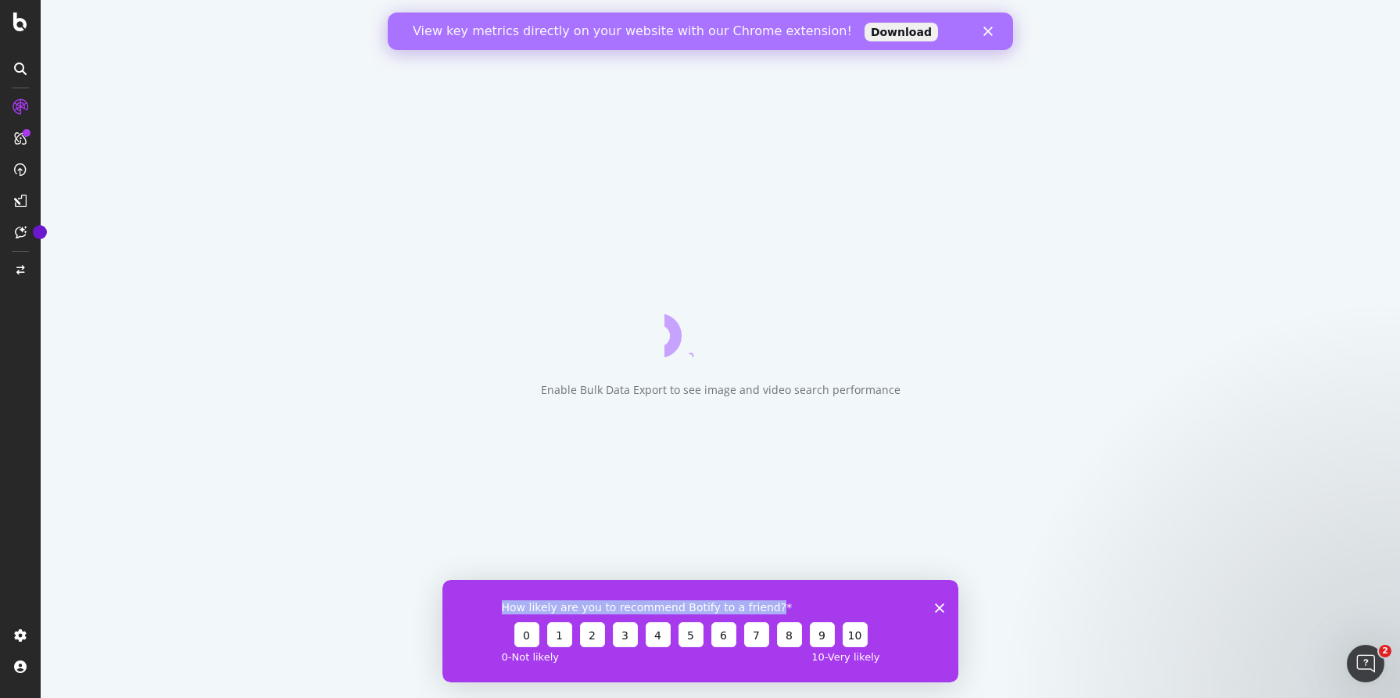
click at [933, 604] on div "How likely are you to recommend Botify to a friend? 0 1 2 3 4 5 6 7 8 9 10 0 - …" at bounding box center [700, 630] width 516 height 102
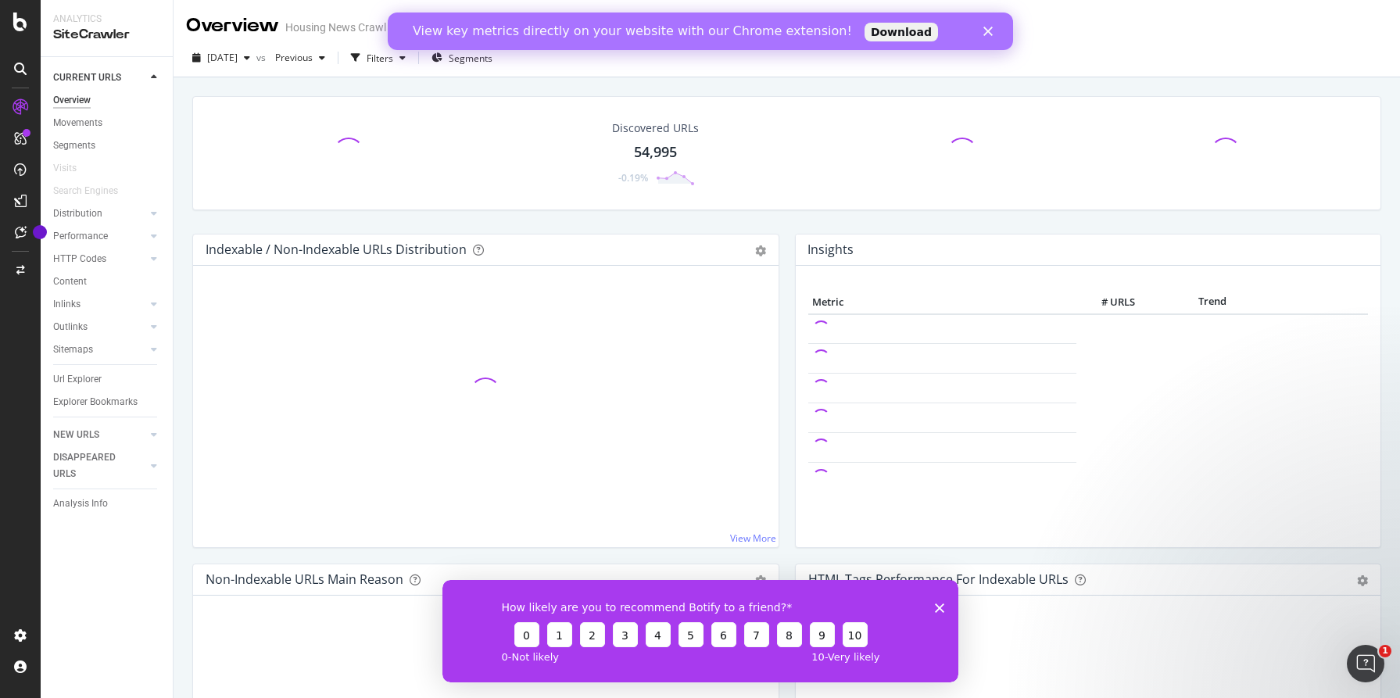
click at [942, 607] on icon "Close survey" at bounding box center [938, 607] width 9 height 9
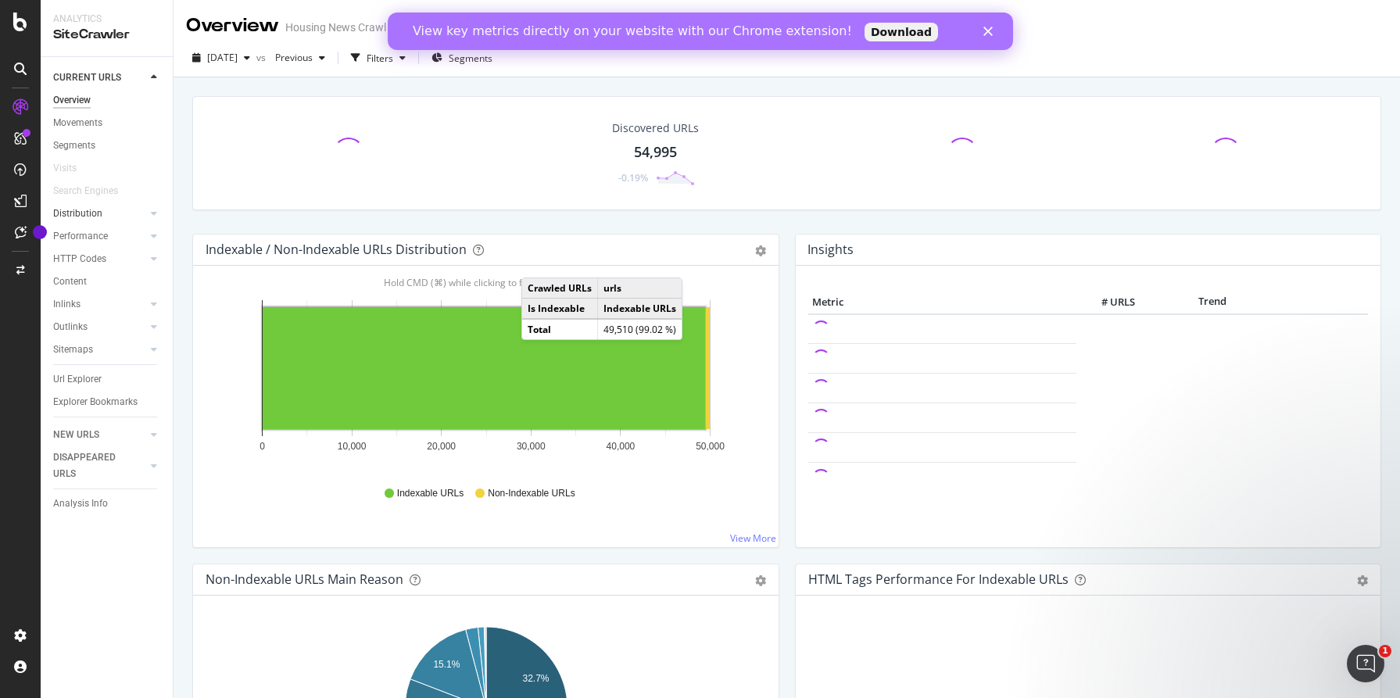
click at [138, 211] on div at bounding box center [139, 214] width 16 height 16
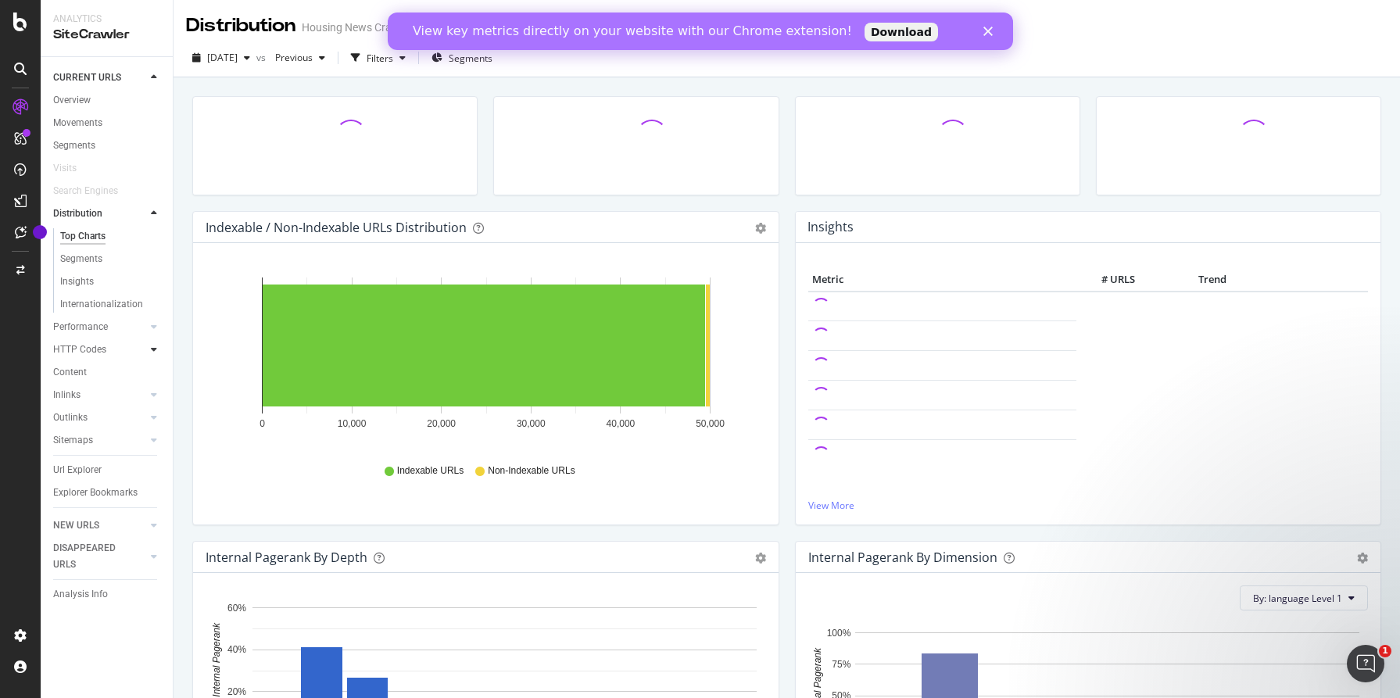
click at [150, 354] on div at bounding box center [154, 350] width 16 height 16
click at [108, 281] on link "Top Charts" at bounding box center [111, 282] width 102 height 16
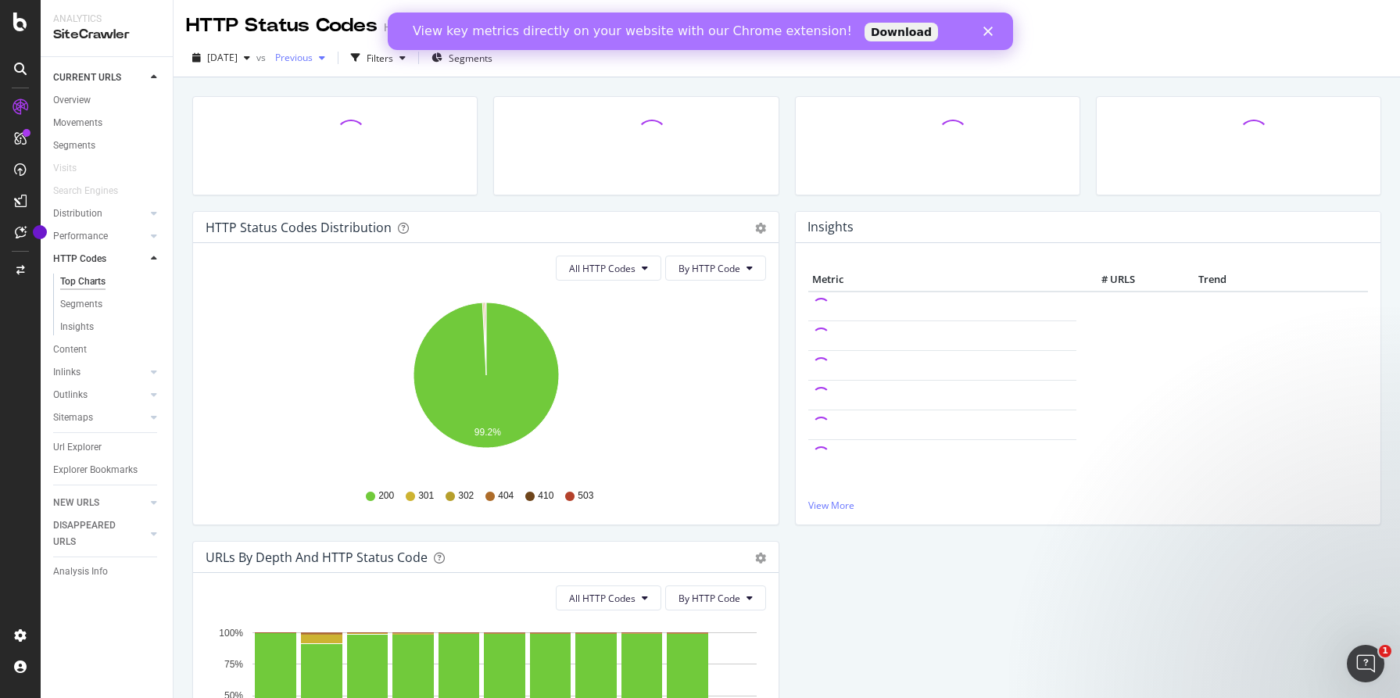
click at [331, 60] on div "button" at bounding box center [322, 57] width 19 height 9
click at [507, 88] on div "HTTP Status Codes Distribution Pie Table Export as CSV Add to Custom Report All…" at bounding box center [786, 504] width 1189 height 841
click at [393, 56] on div "Filters" at bounding box center [380, 58] width 27 height 13
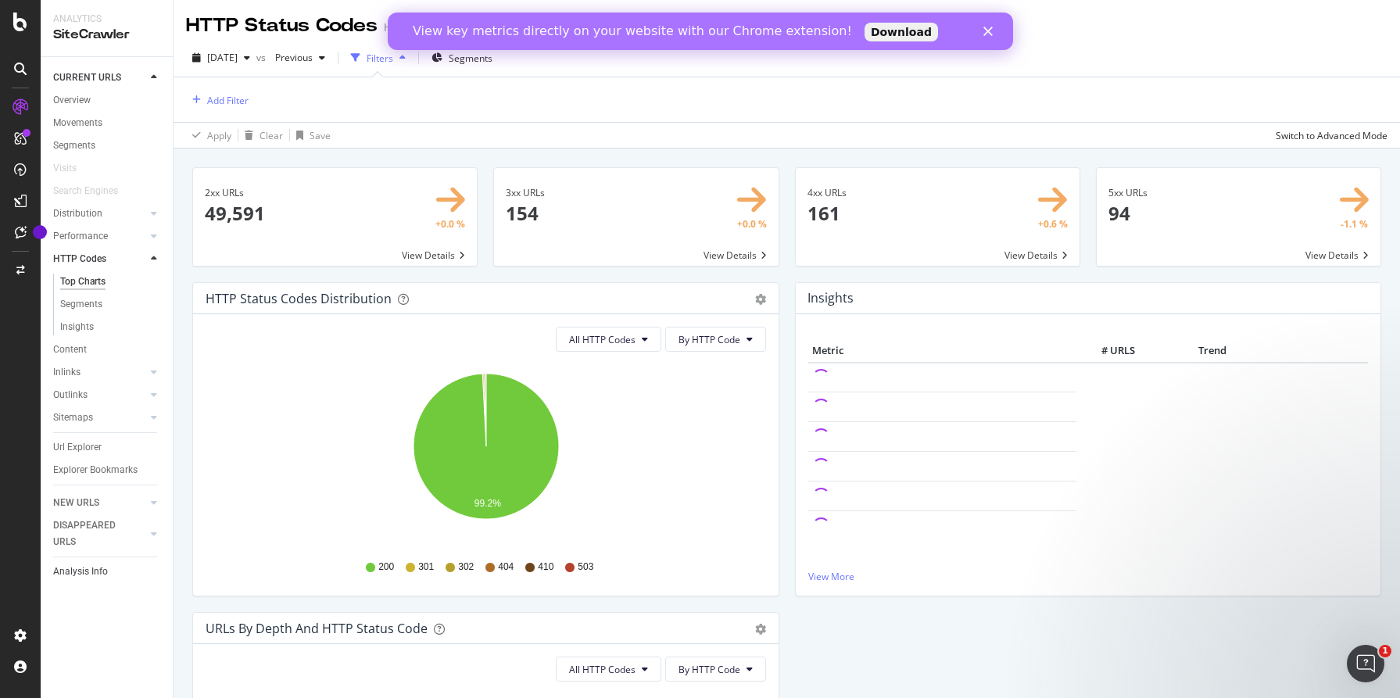
click at [109, 575] on link "Analysis Info" at bounding box center [107, 572] width 109 height 16
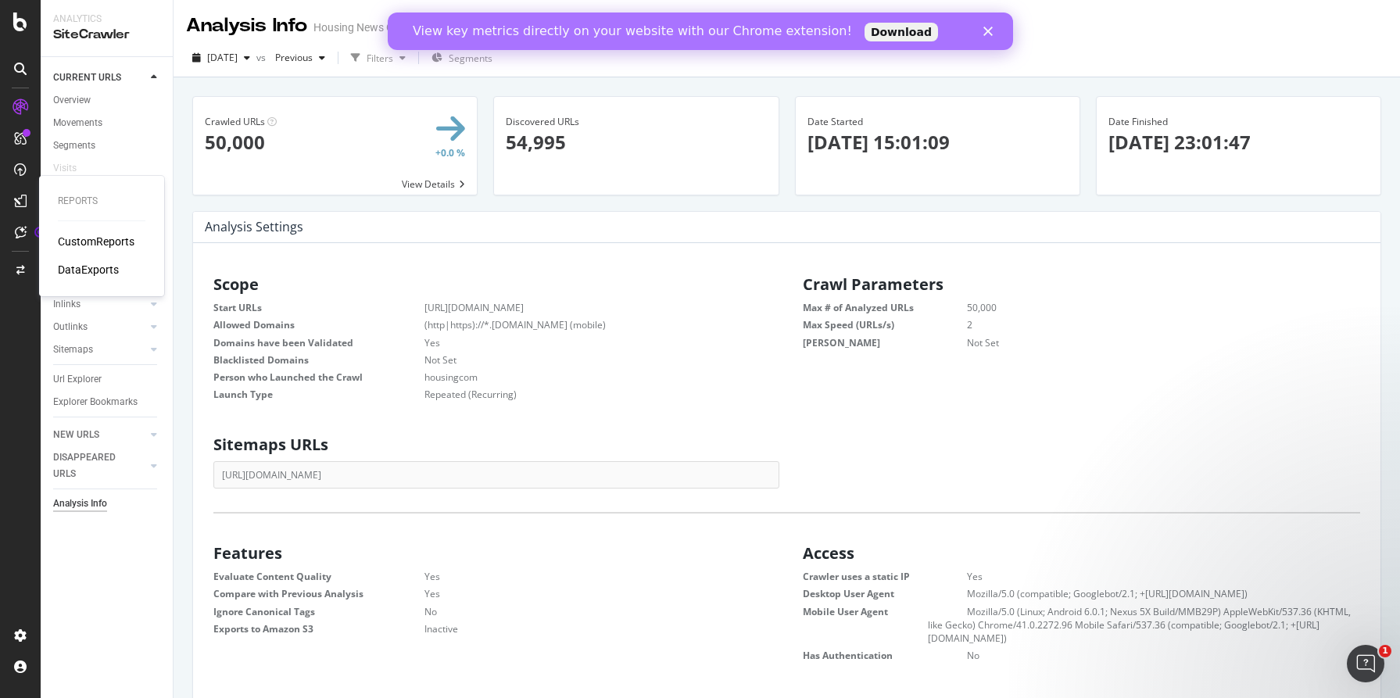
click at [94, 277] on div "DataExports" at bounding box center [88, 270] width 61 height 16
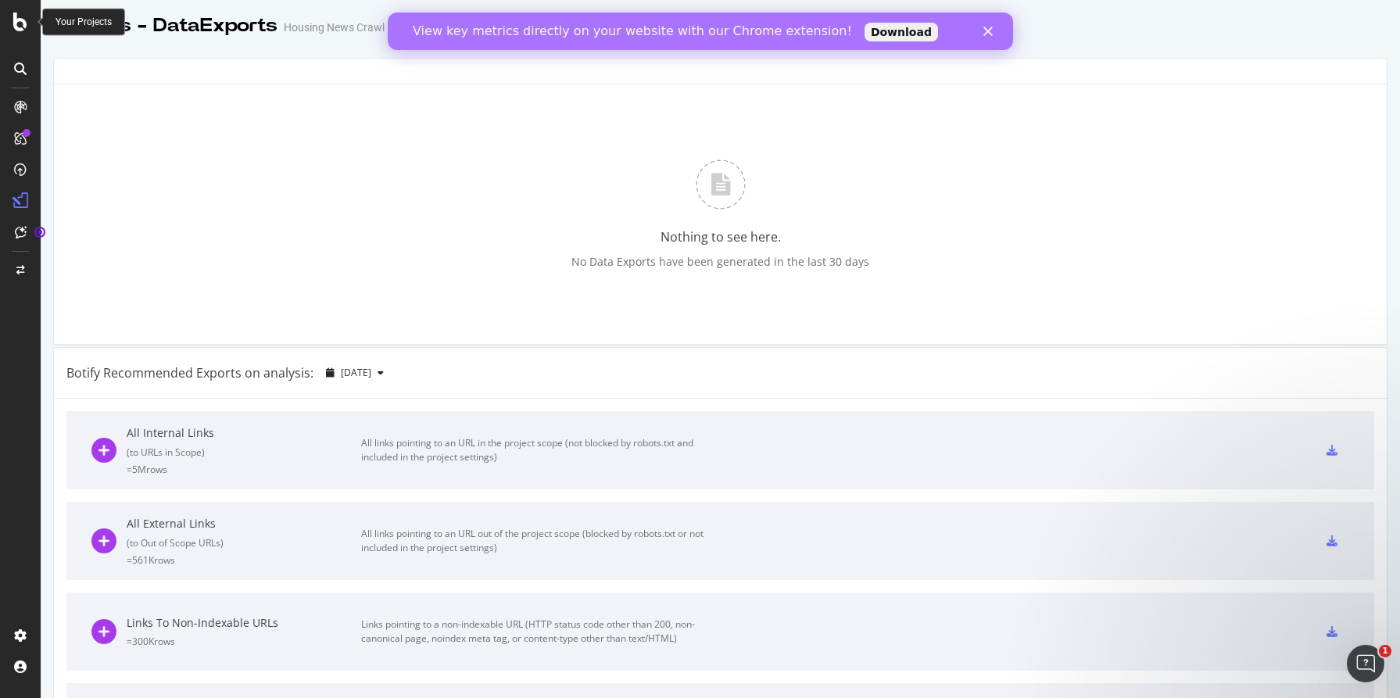
click at [20, 27] on icon at bounding box center [20, 22] width 14 height 19
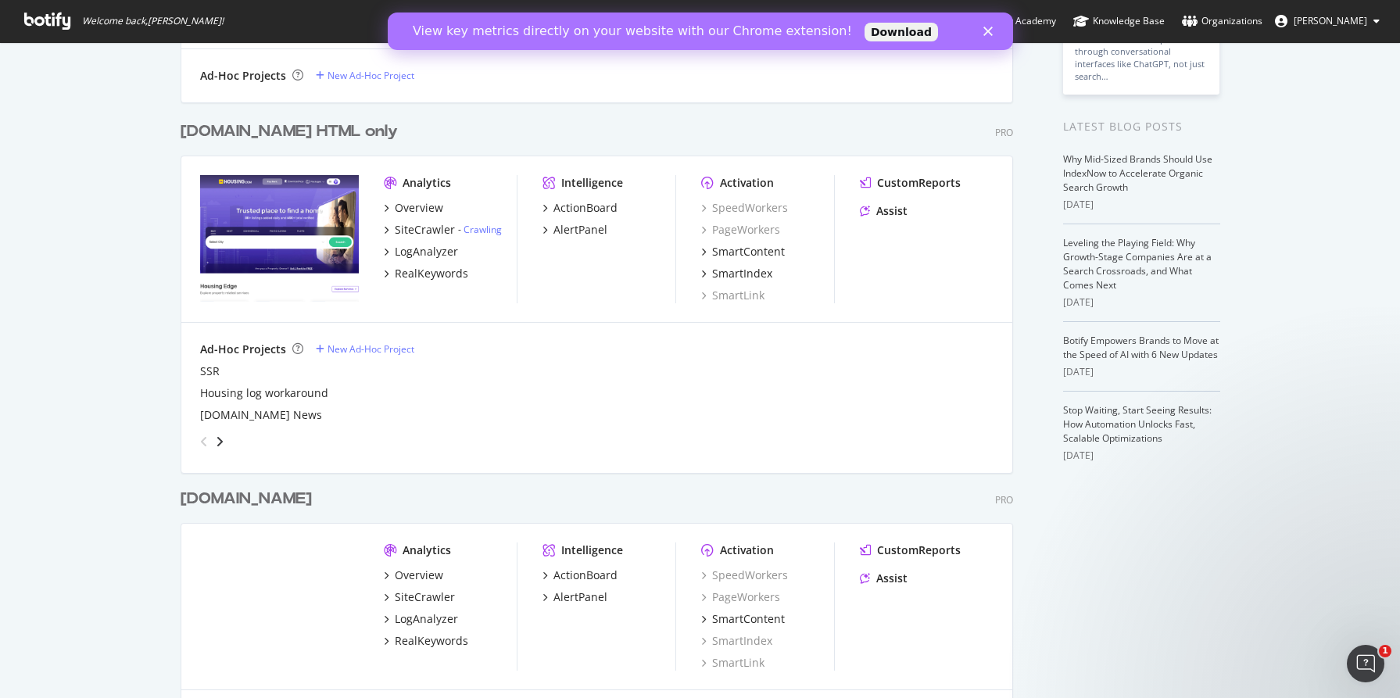
scroll to position [239, 0]
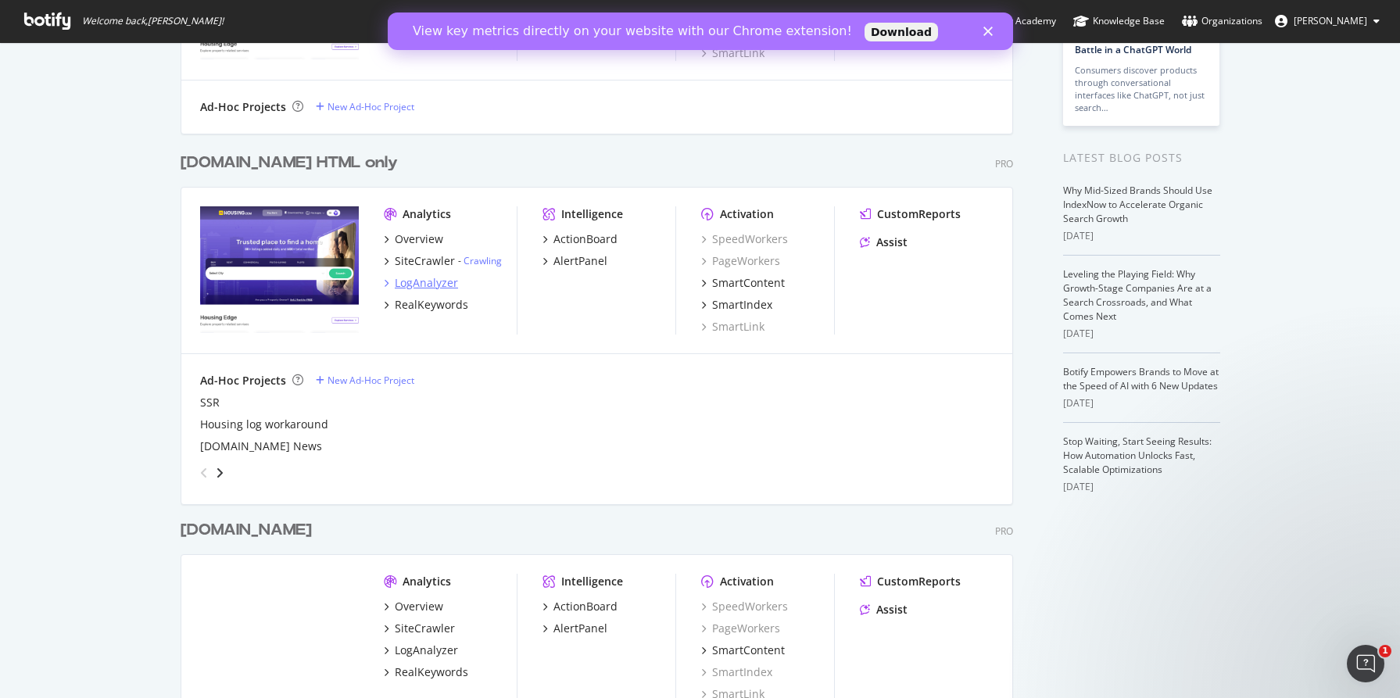
click at [430, 282] on div "LogAnalyzer" at bounding box center [426, 283] width 63 height 16
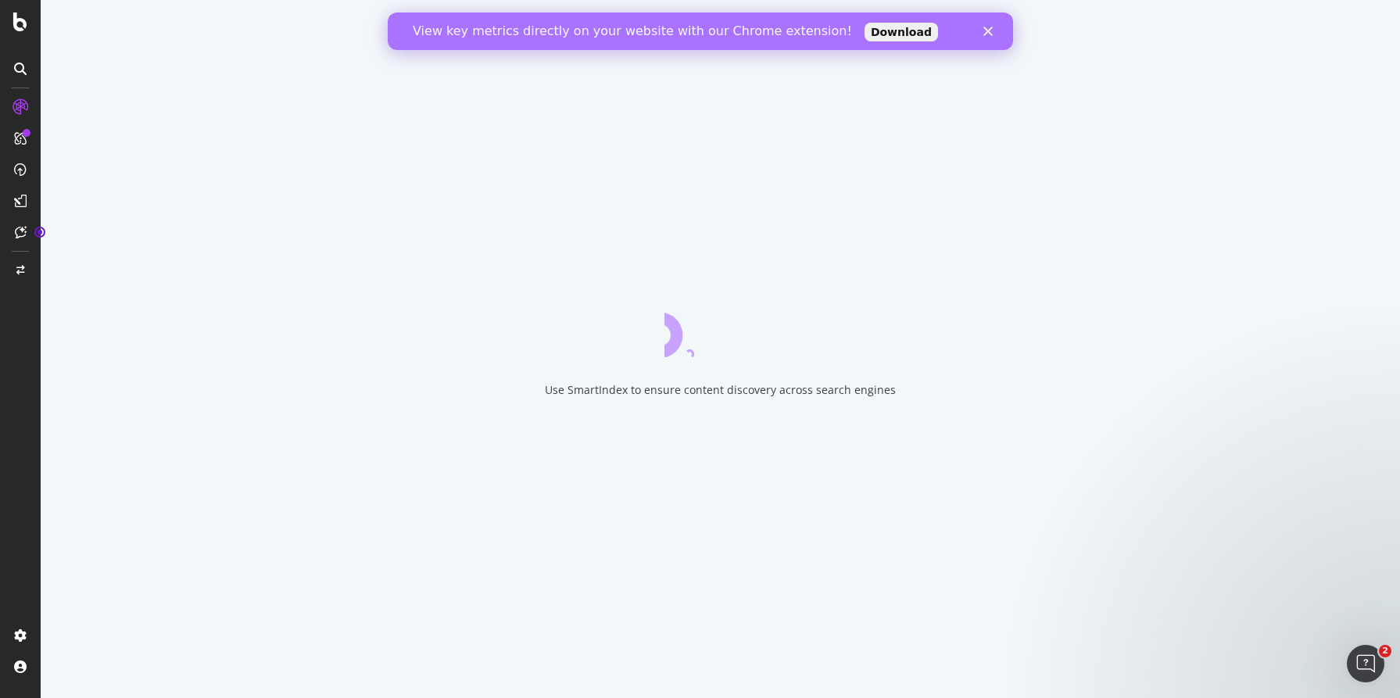
click at [988, 33] on polygon "Close" at bounding box center [987, 31] width 9 height 9
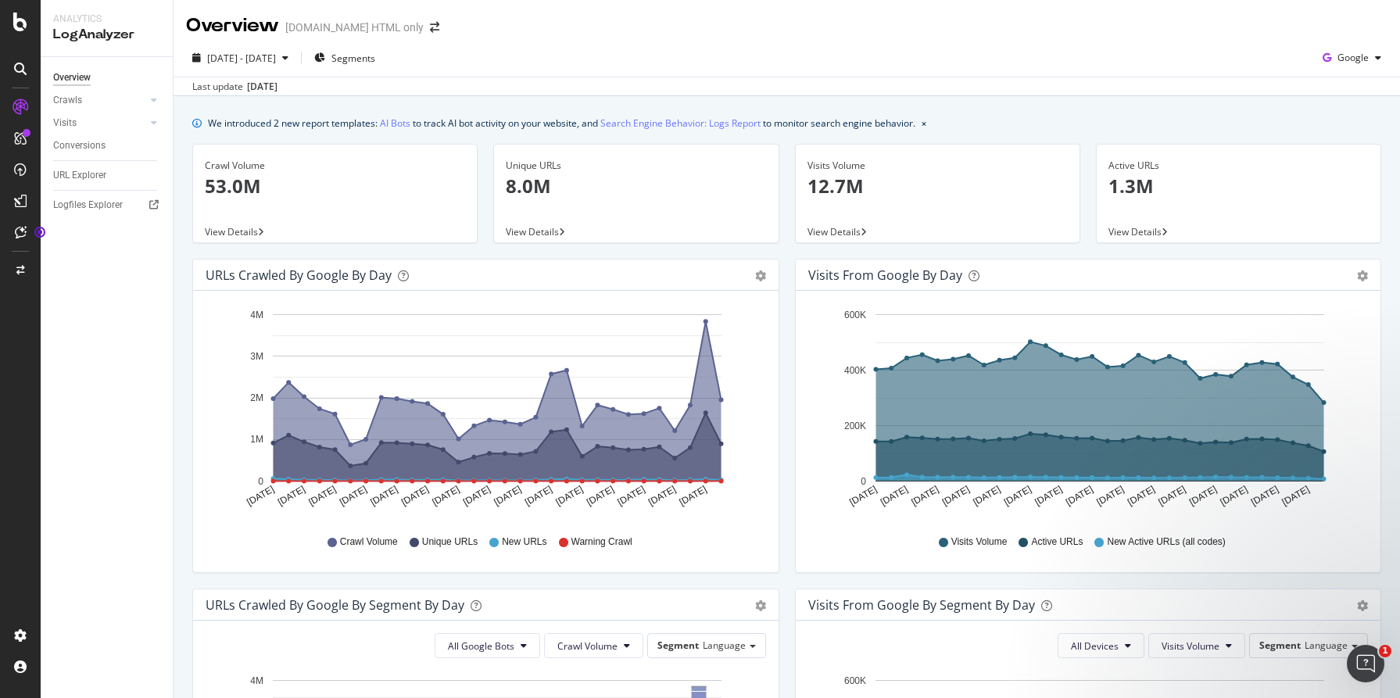
click at [508, 538] on span "New URLs" at bounding box center [524, 542] width 45 height 13
click at [494, 545] on icon at bounding box center [493, 542] width 9 height 9
click at [597, 547] on span "Warning Crawl" at bounding box center [602, 542] width 61 height 13
click at [383, 539] on span "Crawl Volume" at bounding box center [369, 542] width 58 height 13
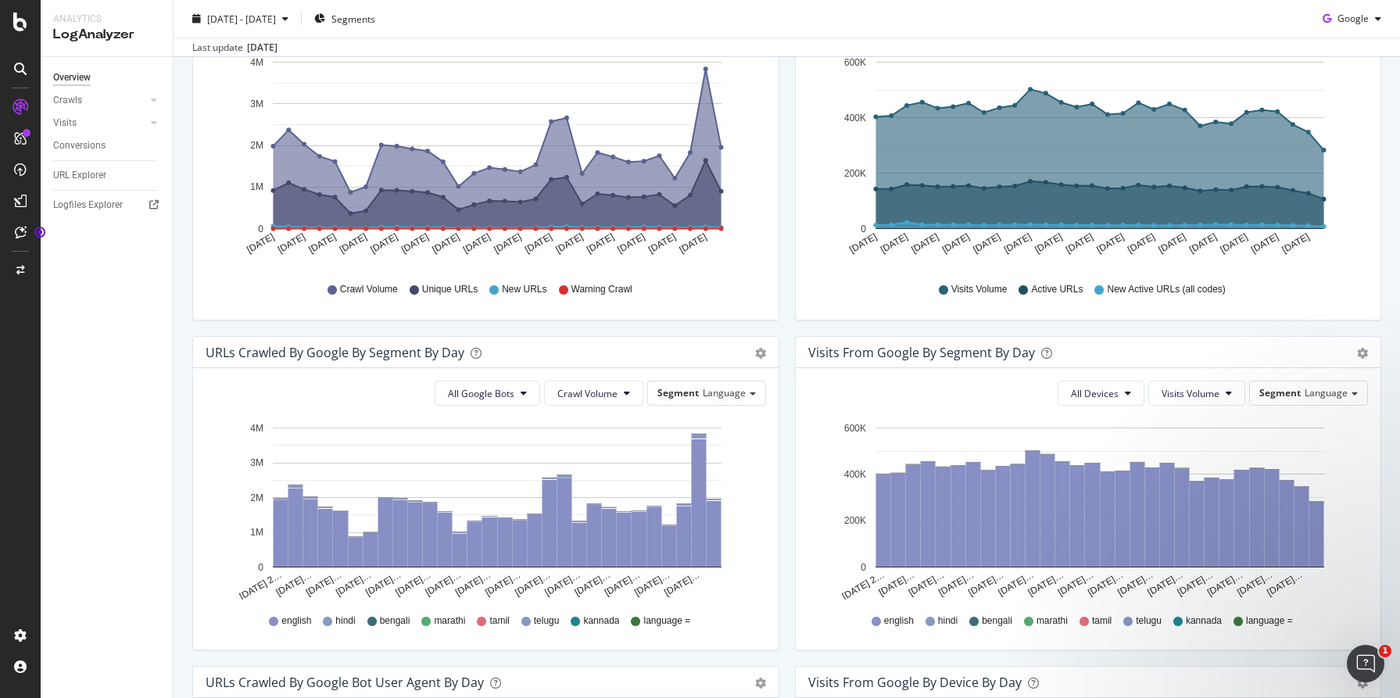
scroll to position [317, 0]
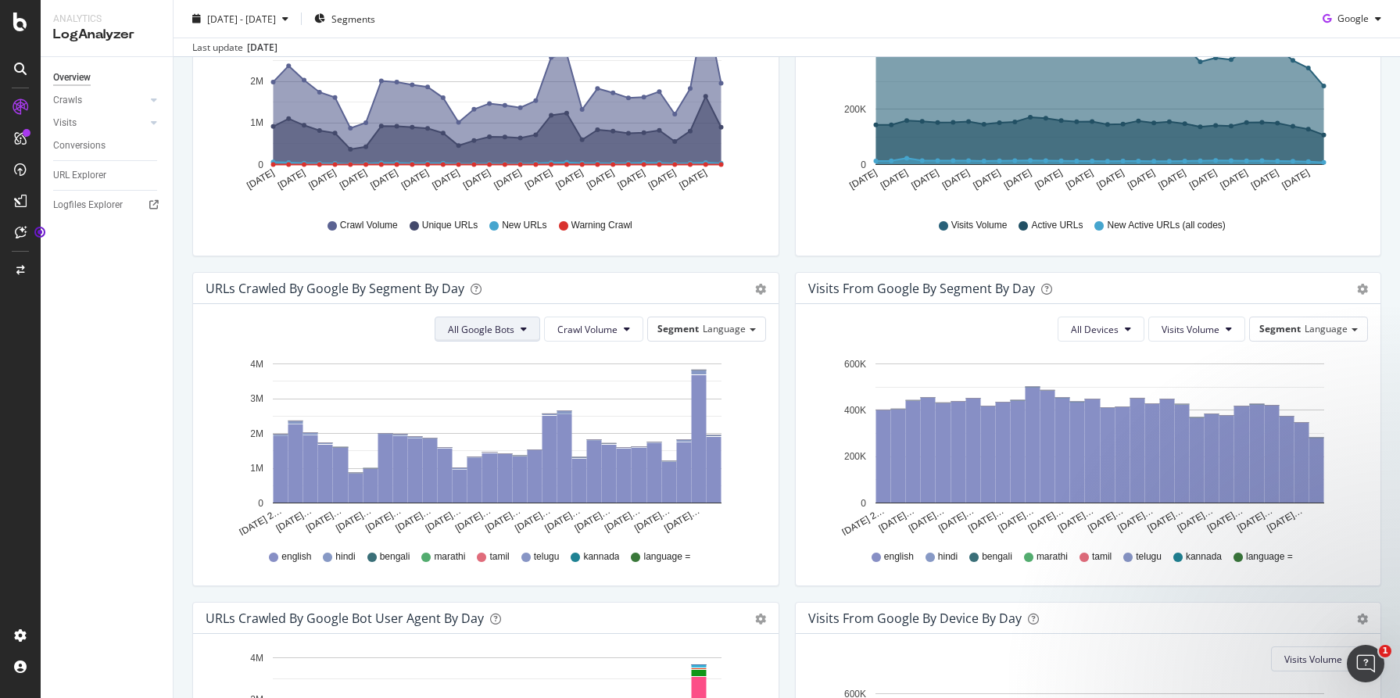
click at [509, 340] on button "All Google Bots" at bounding box center [488, 329] width 106 height 25
click at [589, 300] on div "URLs Crawled by Google By Segment By Day Timeline (by Value) Table" at bounding box center [486, 288] width 586 height 31
click at [689, 326] on span "Segment" at bounding box center [678, 328] width 41 height 13
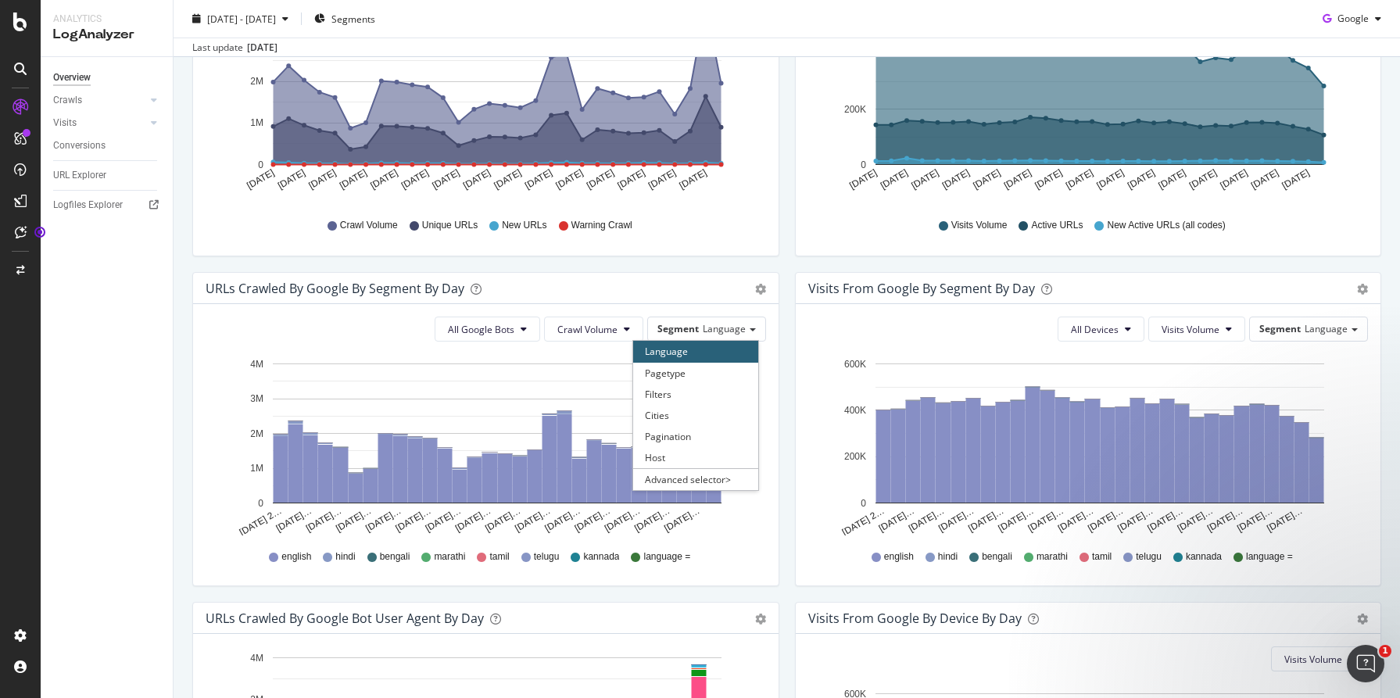
click at [703, 295] on div "URLs Crawled by Google By Segment By Day" at bounding box center [469, 289] width 526 height 16
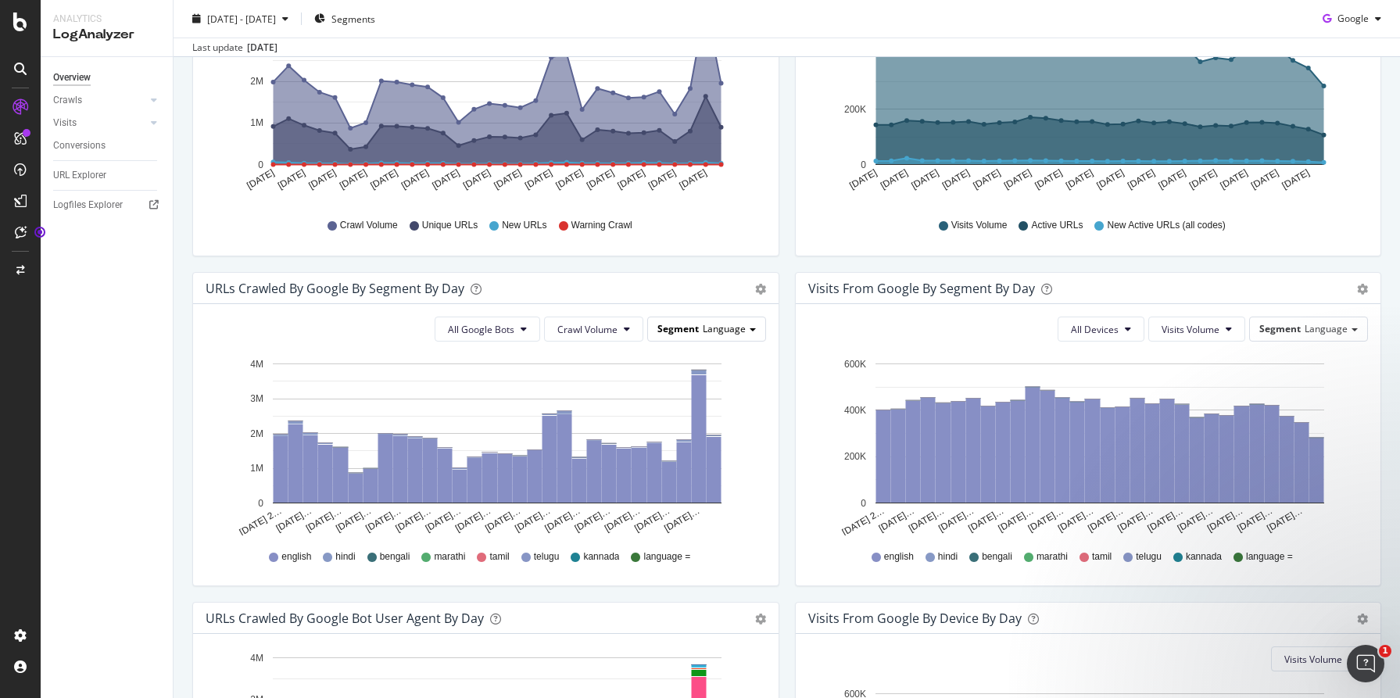
click at [703, 321] on div "Segment Language" at bounding box center [706, 328] width 117 height 23
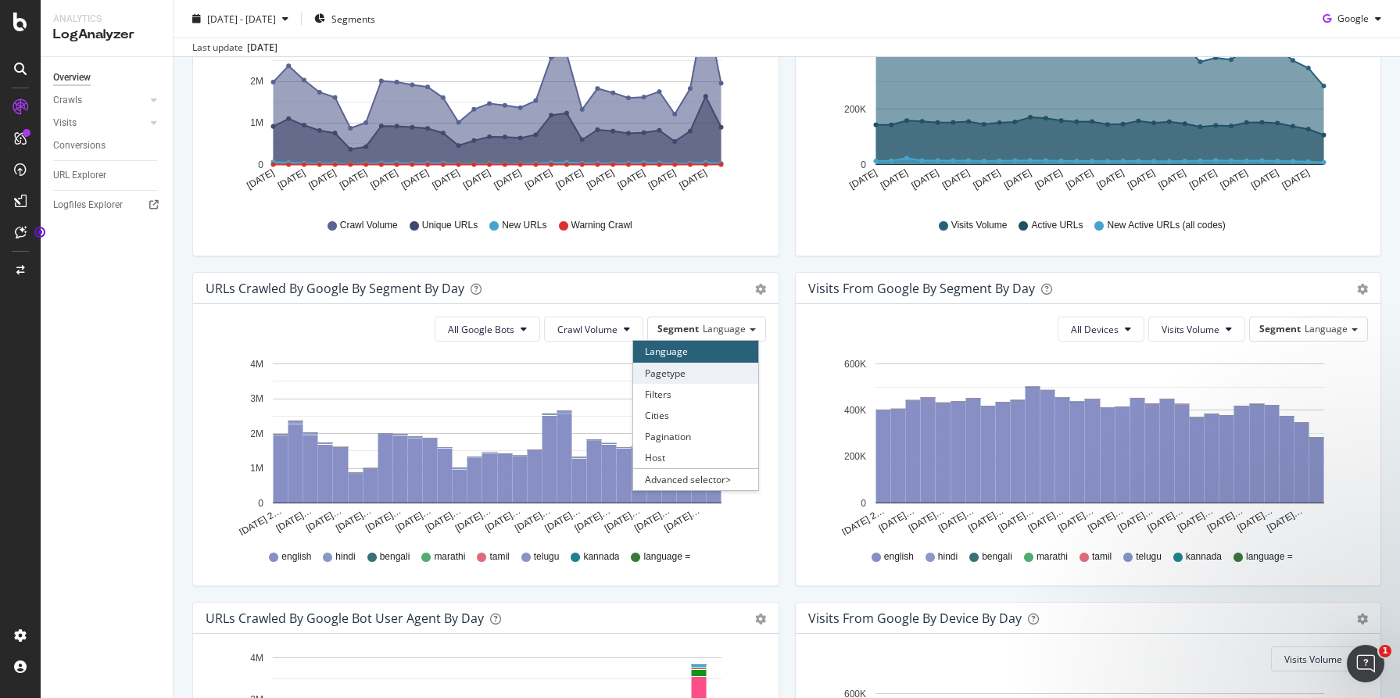
click at [690, 375] on div "Pagetype" at bounding box center [695, 373] width 125 height 21
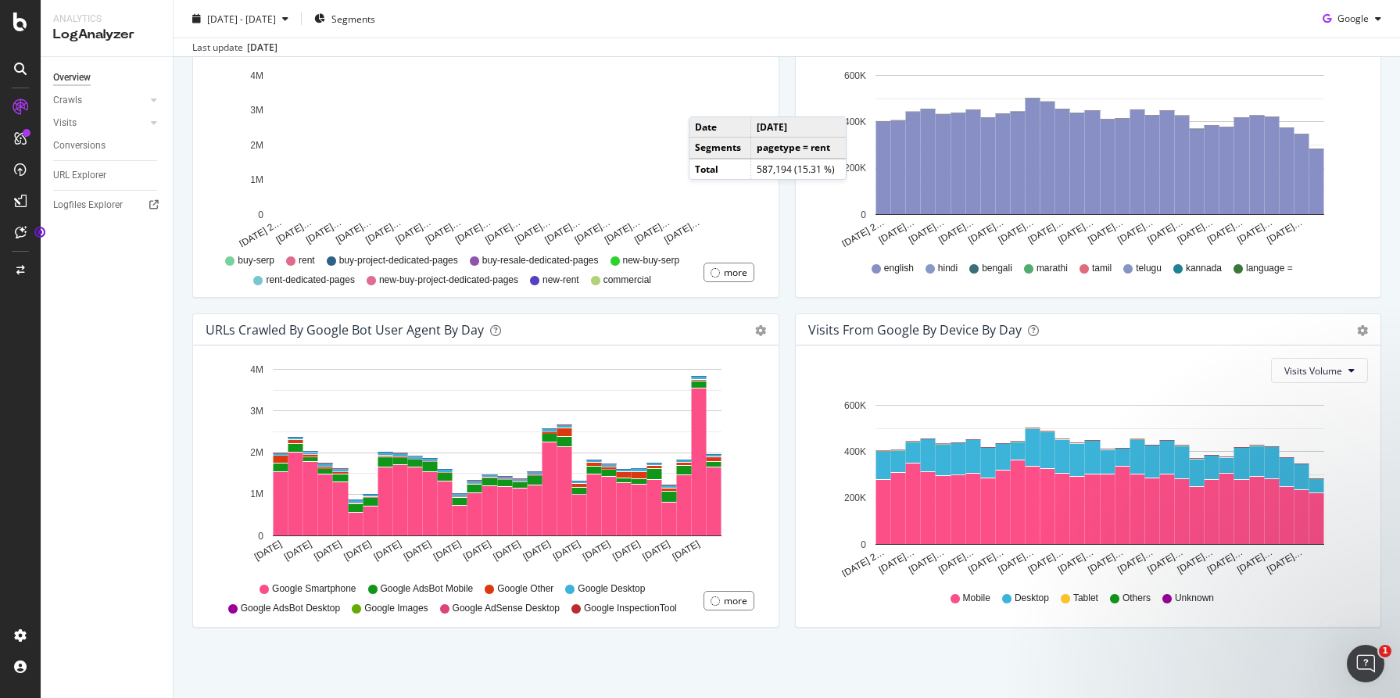
scroll to position [371, 0]
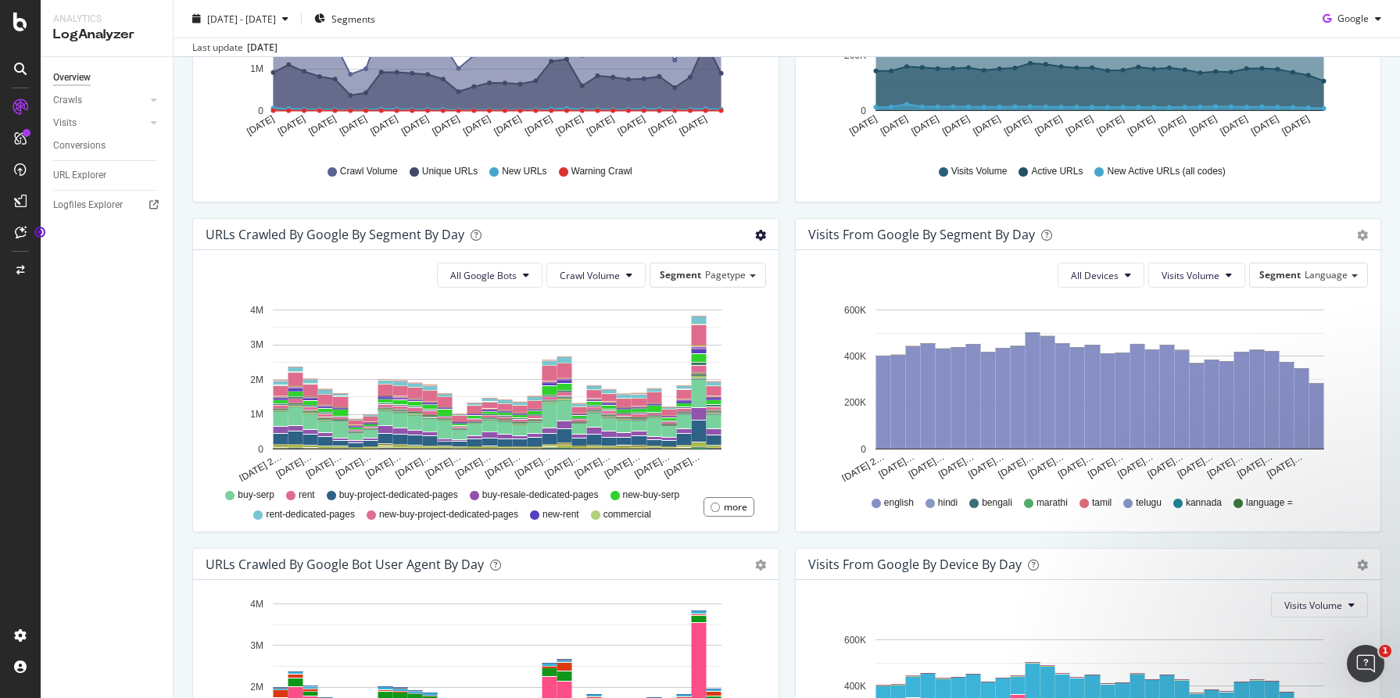
click at [730, 292] on span "Table" at bounding box center [715, 294] width 125 height 21
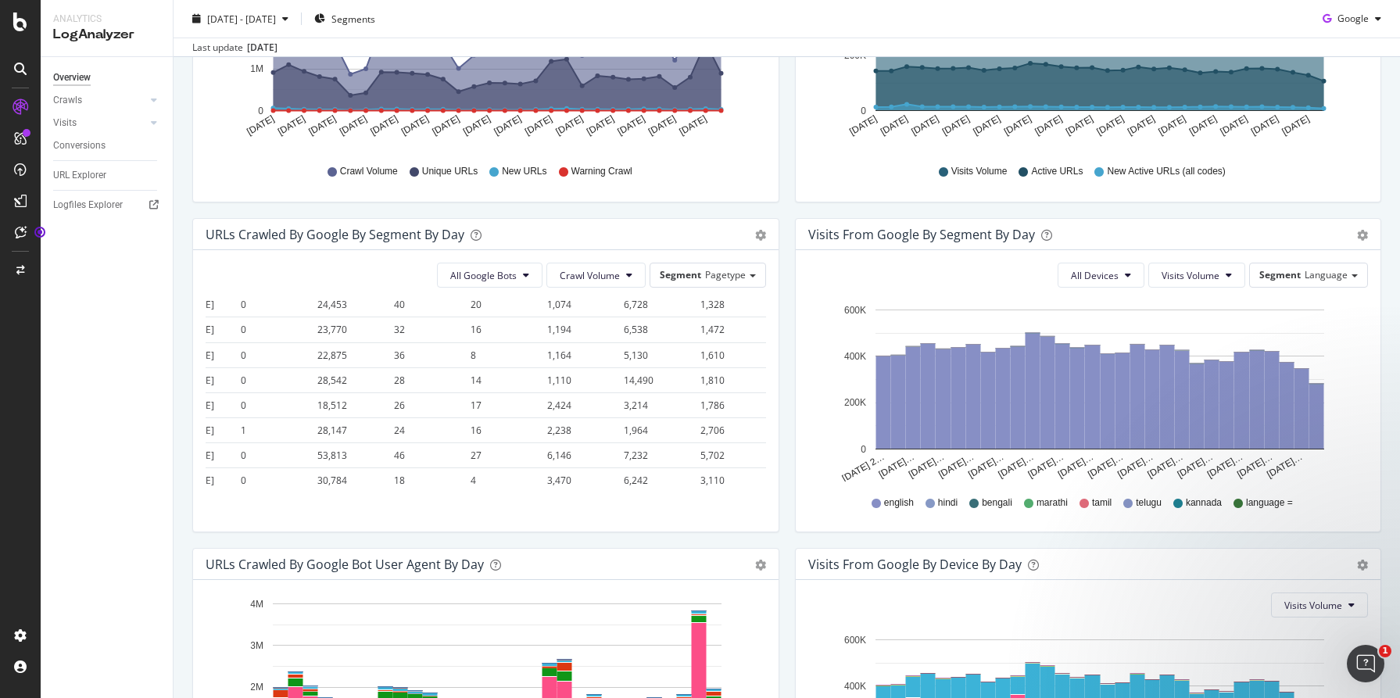
scroll to position [845, 34]
click at [700, 300] on span "Table" at bounding box center [715, 294] width 125 height 21
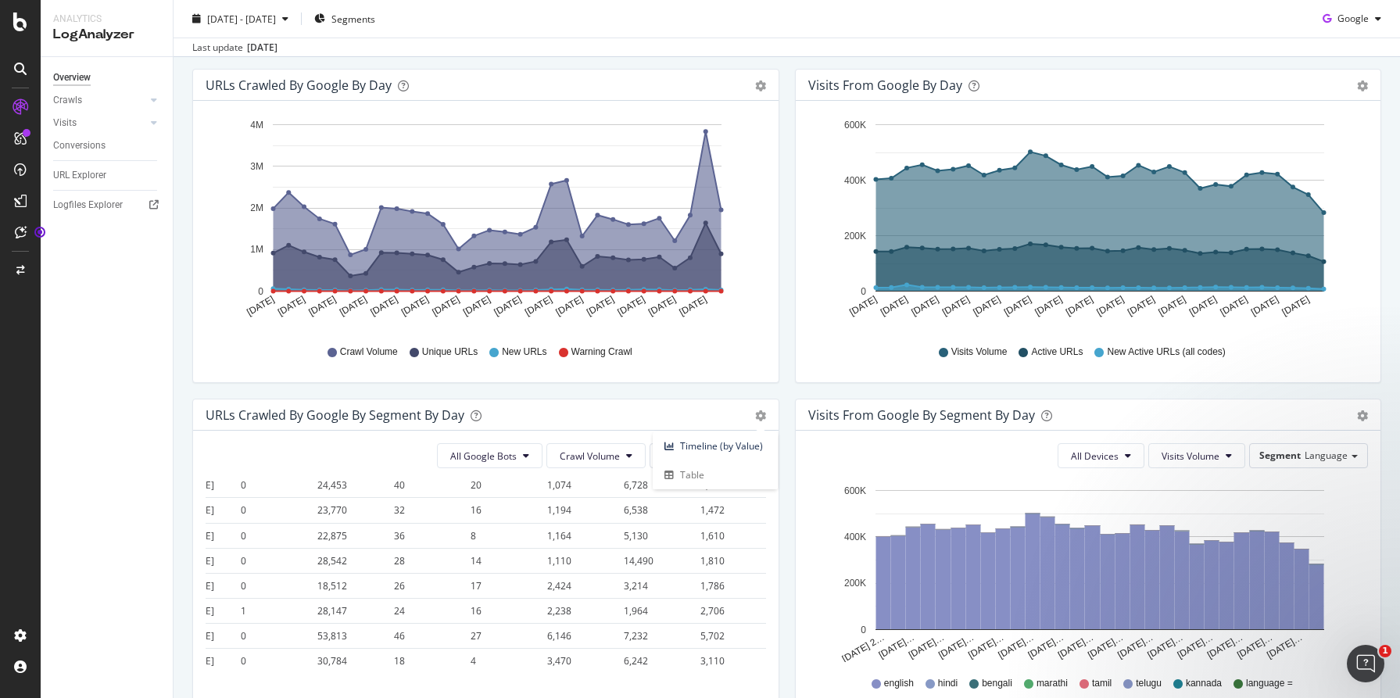
scroll to position [0, 0]
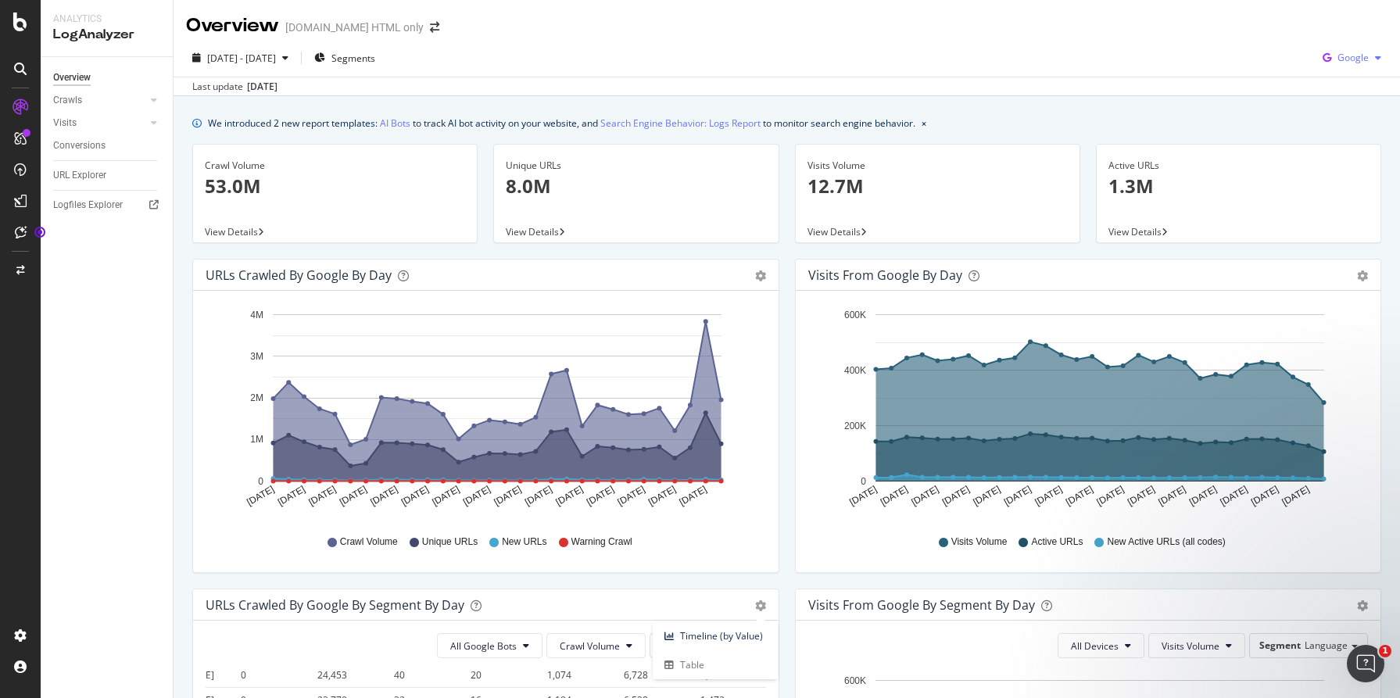
click at [1367, 52] on span "Google" at bounding box center [1353, 57] width 31 height 13
click at [1361, 149] on span "OpenAI" at bounding box center [1353, 147] width 58 height 14
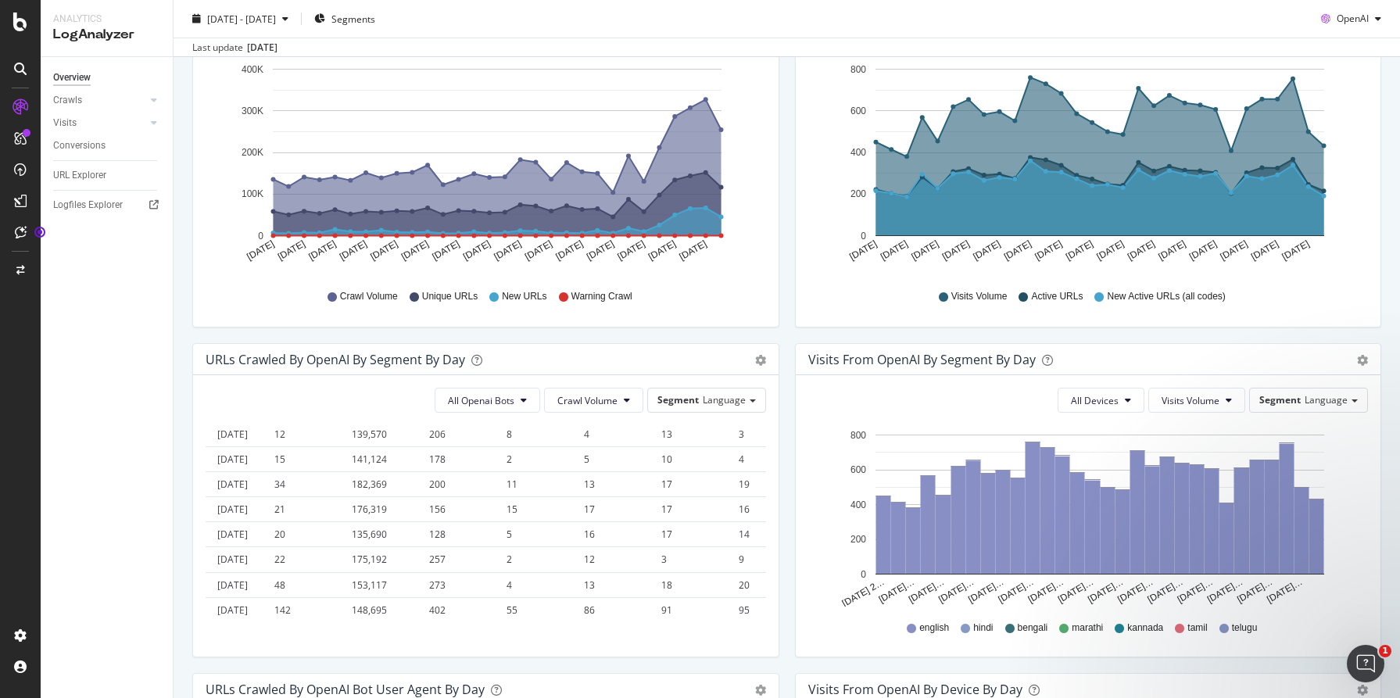
scroll to position [442, 0]
click at [762, 36] on icon "gear" at bounding box center [760, 30] width 11 height 11
click at [737, 420] on span "Table" at bounding box center [715, 419] width 125 height 21
click at [720, 427] on span "Table" at bounding box center [715, 419] width 125 height 21
click at [701, 417] on span "Table" at bounding box center [715, 419] width 125 height 21
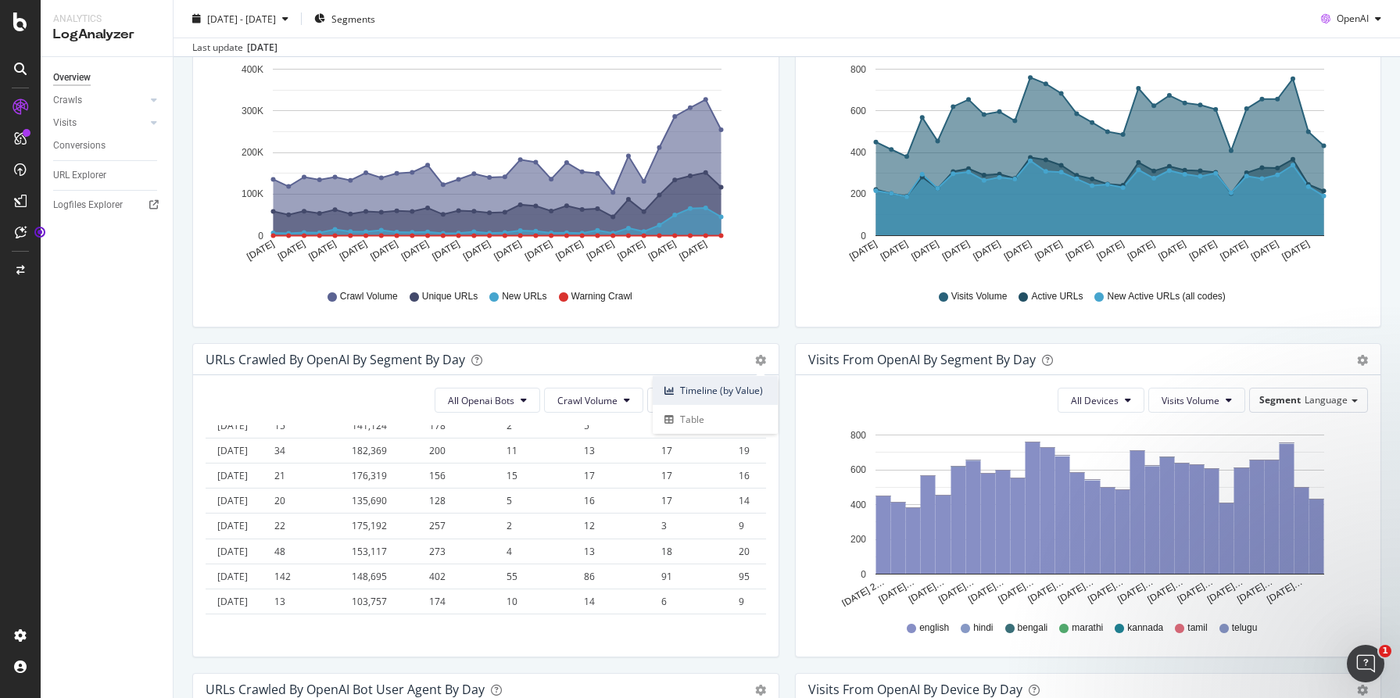
click at [756, 389] on span "Timeline (by Value)" at bounding box center [715, 390] width 125 height 21
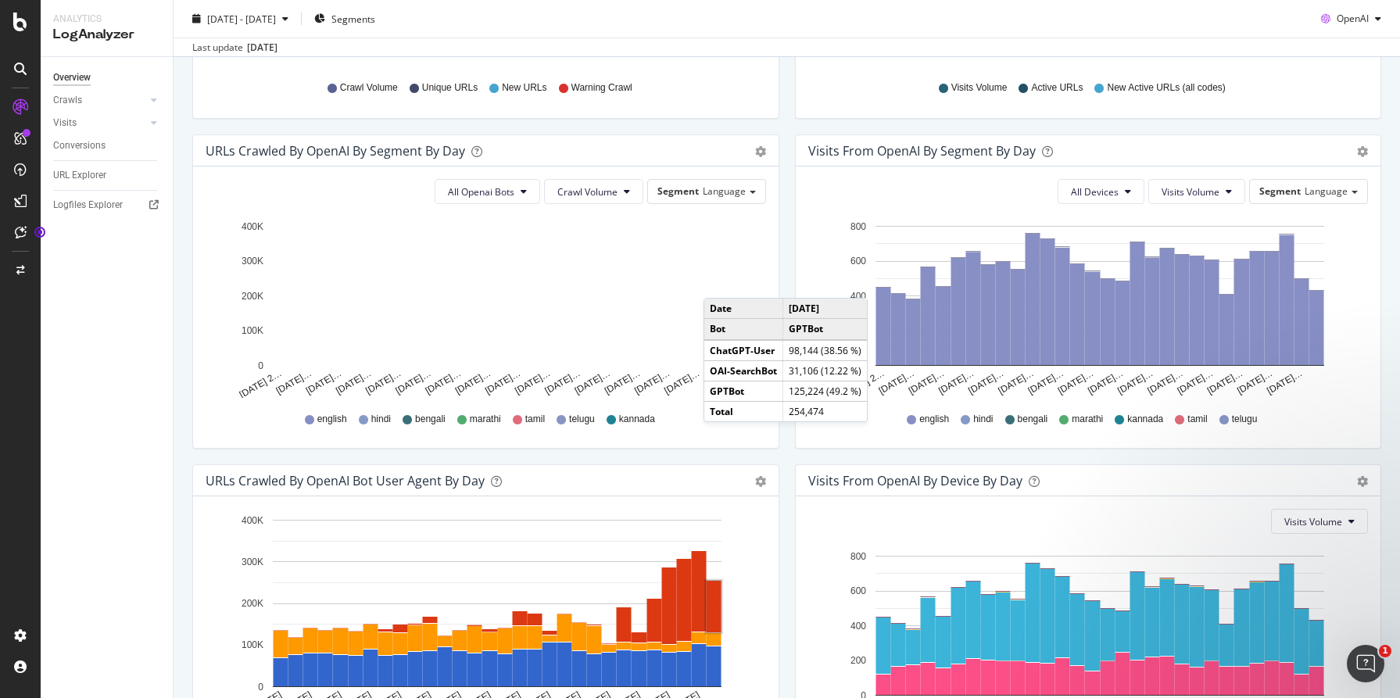
scroll to position [287, 0]
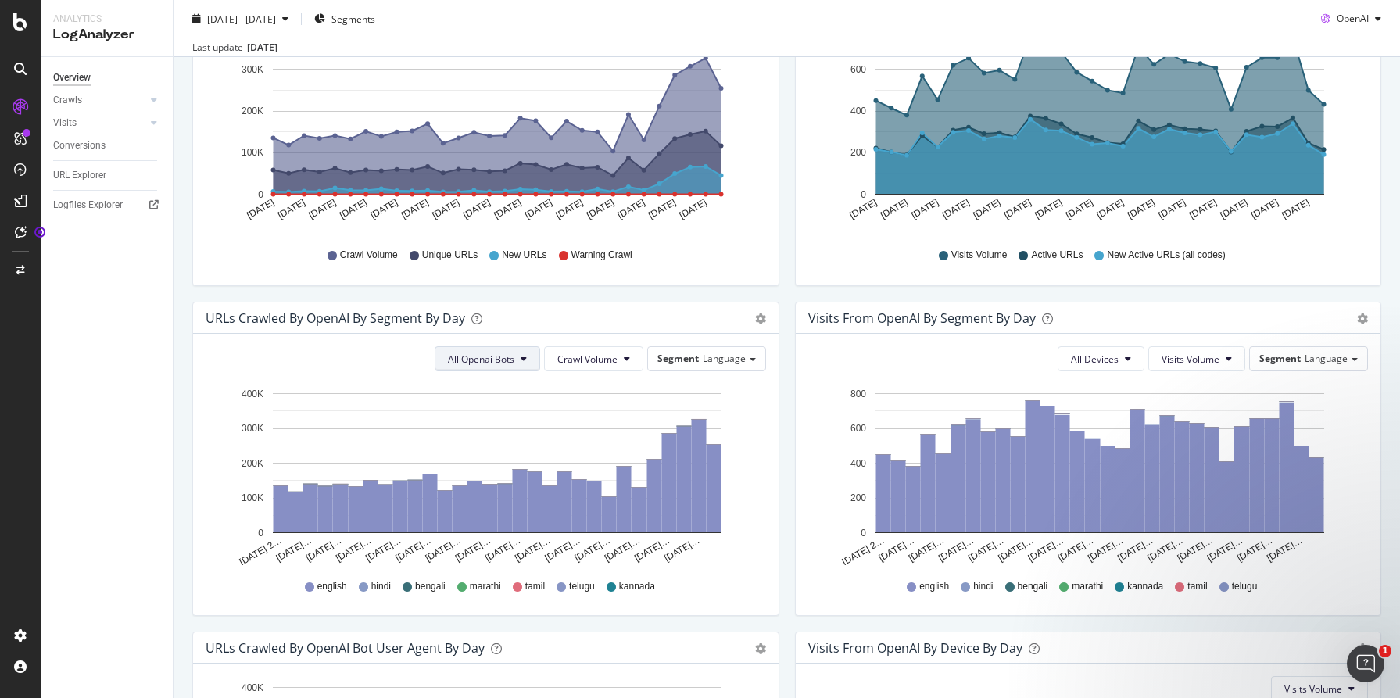
click at [484, 354] on span "All Openai Bots" at bounding box center [481, 359] width 66 height 13
click at [562, 367] on button "Crawl Volume" at bounding box center [593, 358] width 99 height 25
click at [701, 363] on div "Segment Language" at bounding box center [706, 358] width 117 height 23
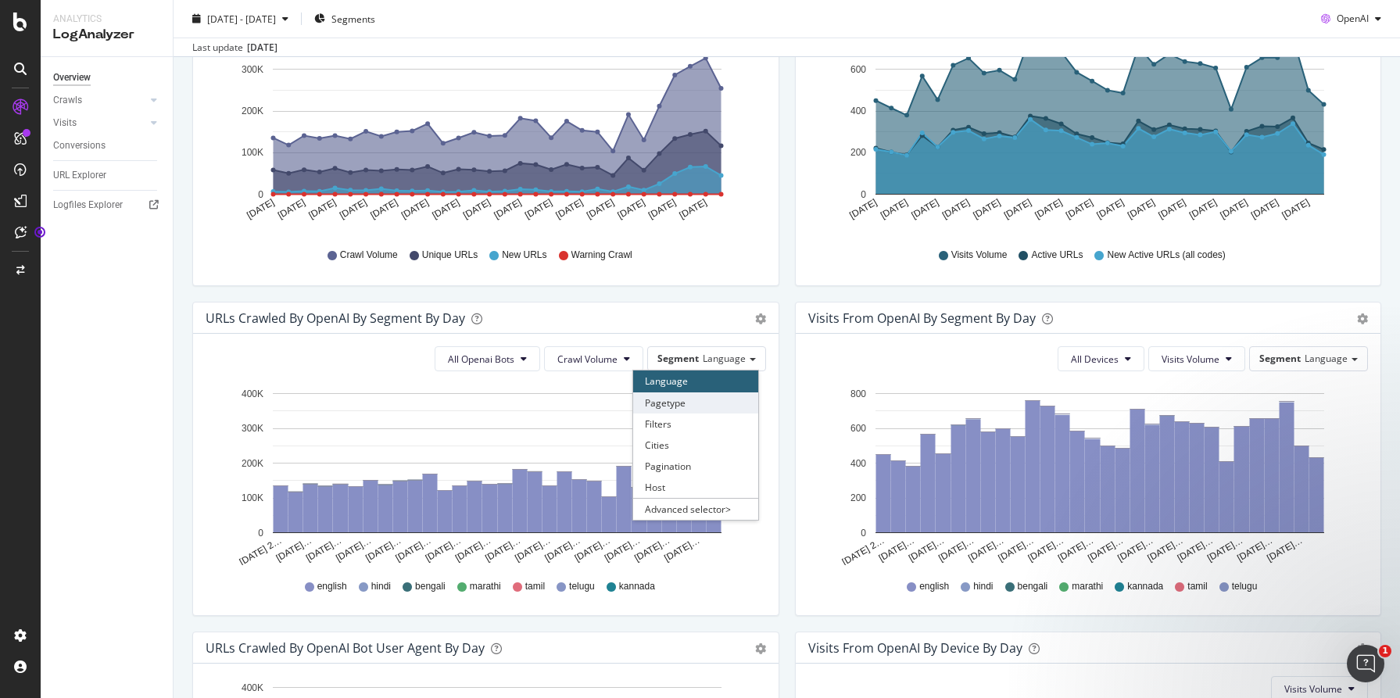
click at [702, 403] on div "Pagetype" at bounding box center [695, 402] width 125 height 21
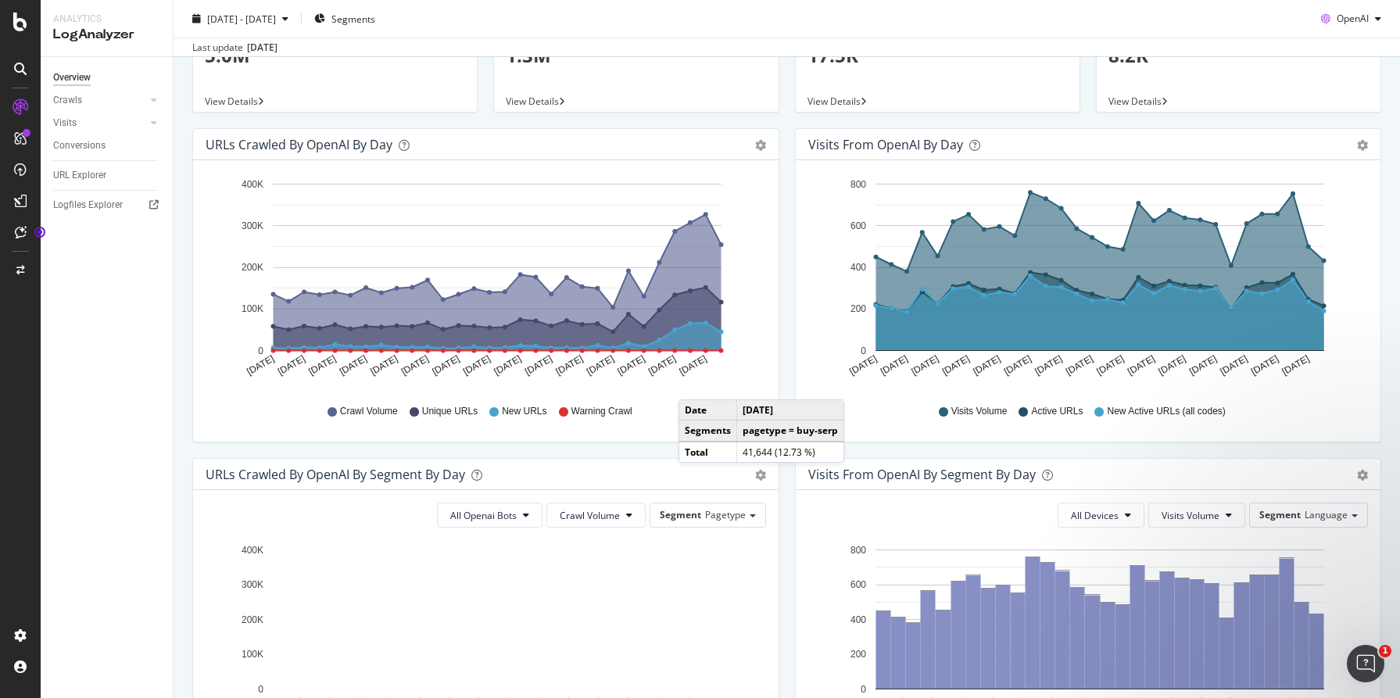
scroll to position [0, 0]
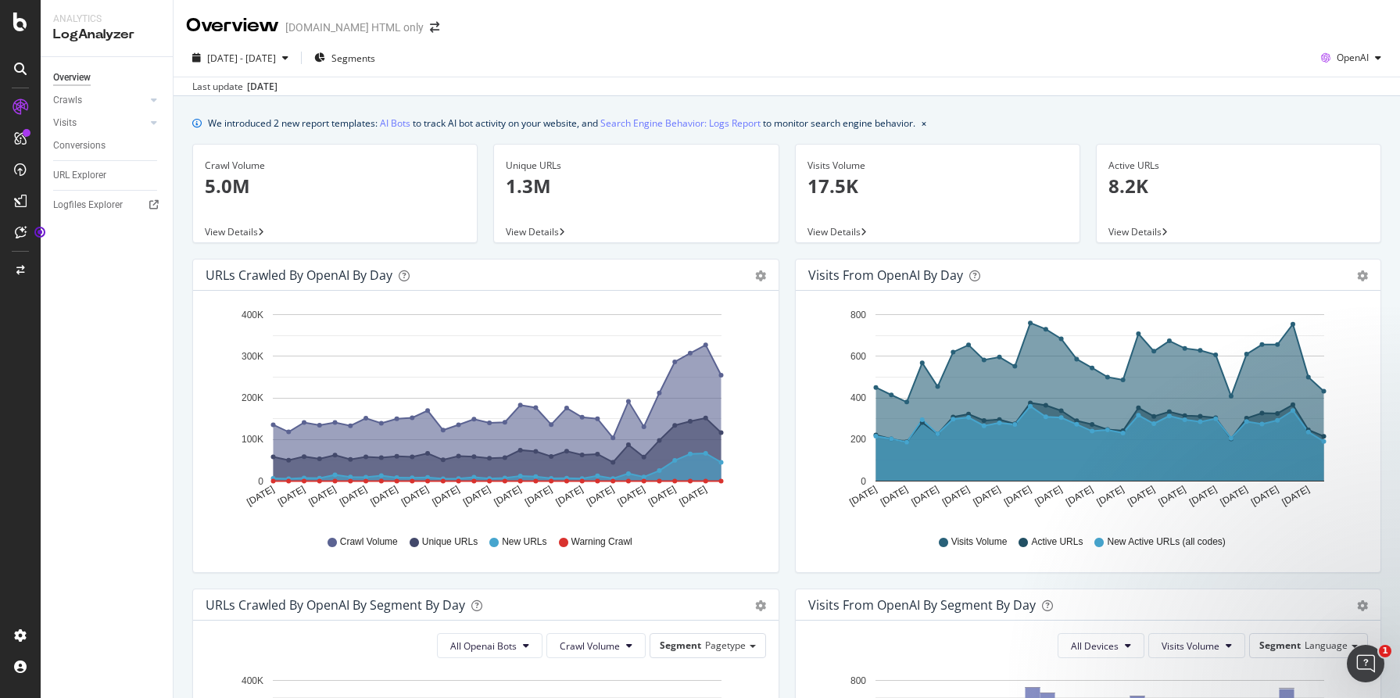
click at [1390, 51] on div "[DATE] - [DATE] Segments OpenAI" at bounding box center [787, 60] width 1227 height 31
click at [1377, 52] on div "OpenAI" at bounding box center [1351, 57] width 73 height 23
click at [1363, 179] on span "Other AI Bots" at bounding box center [1353, 176] width 58 height 14
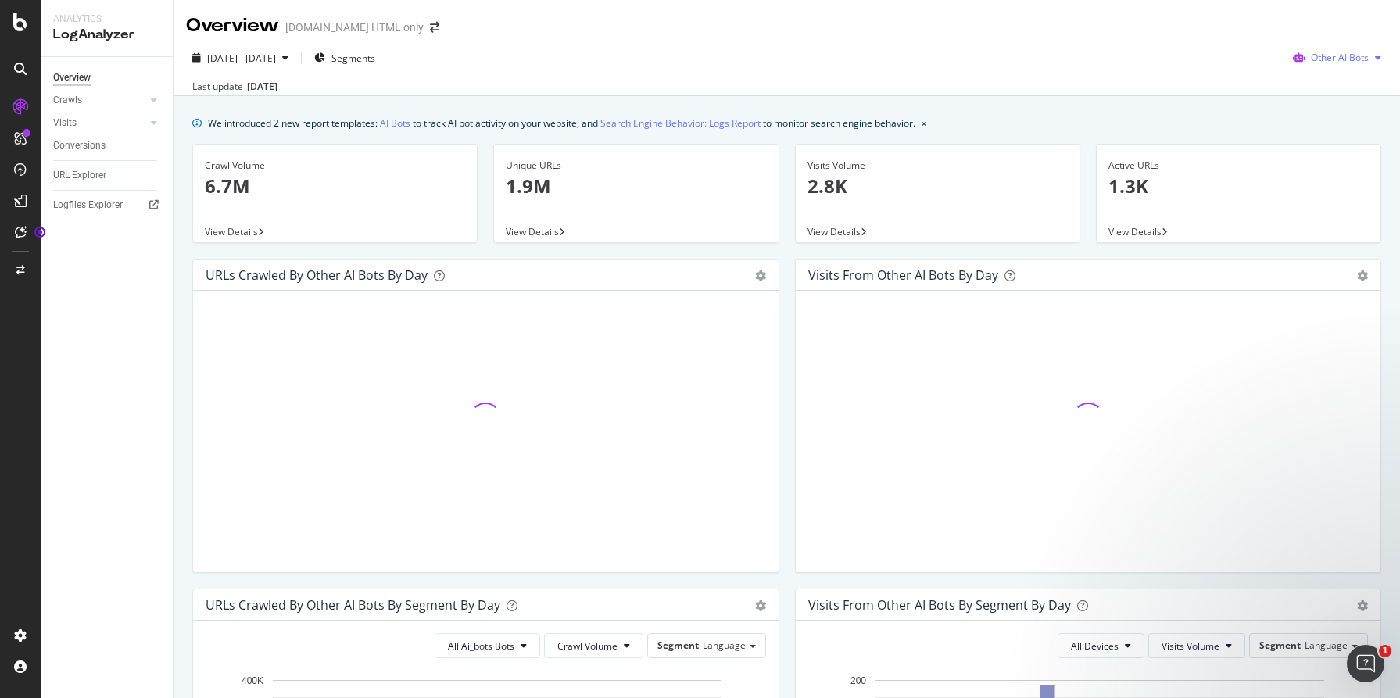
click at [1364, 62] on span "Other AI Bots" at bounding box center [1340, 57] width 58 height 13
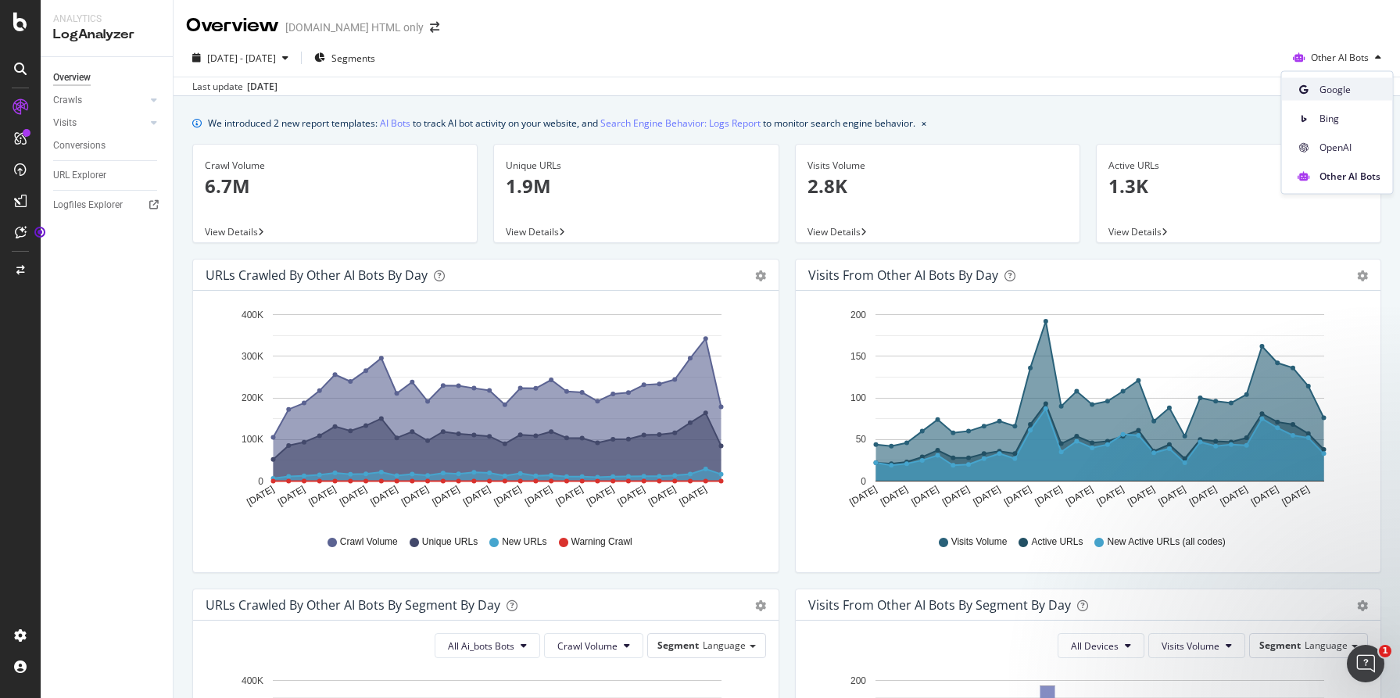
click at [1350, 86] on span "Google" at bounding box center [1350, 89] width 61 height 14
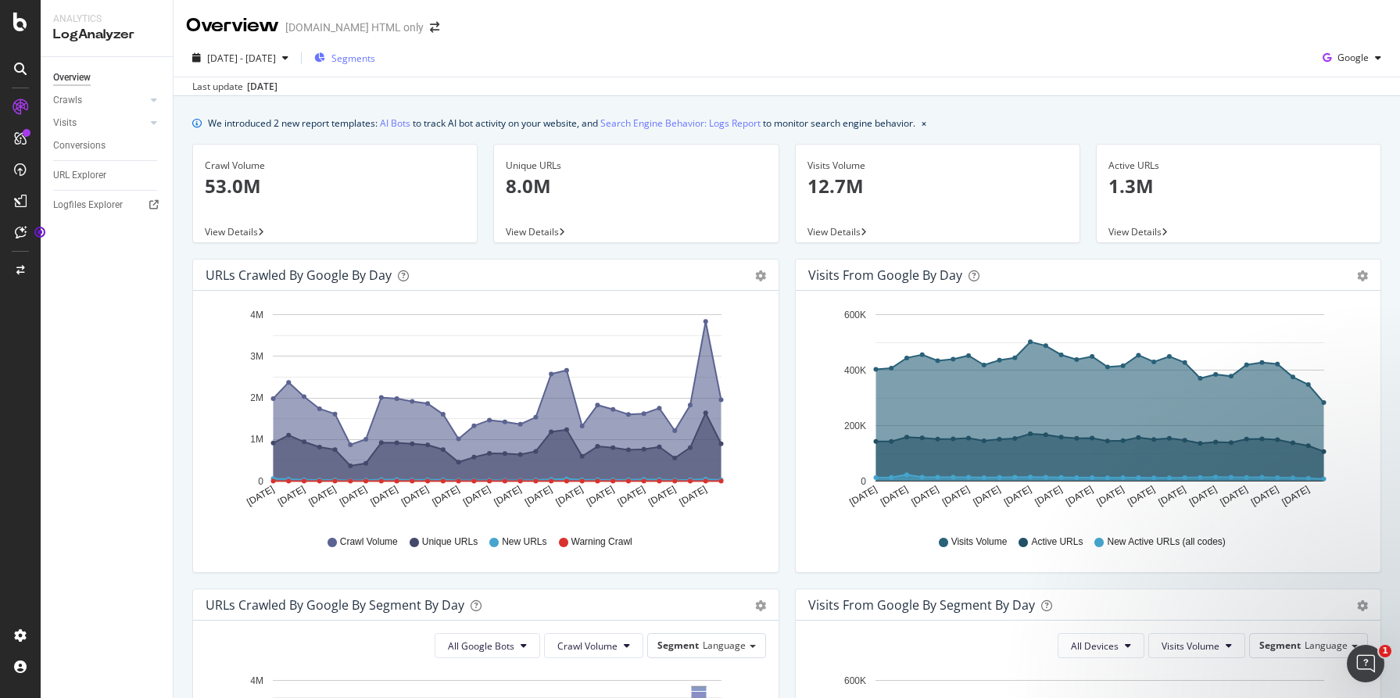
click at [375, 54] on span "Segments" at bounding box center [353, 58] width 44 height 13
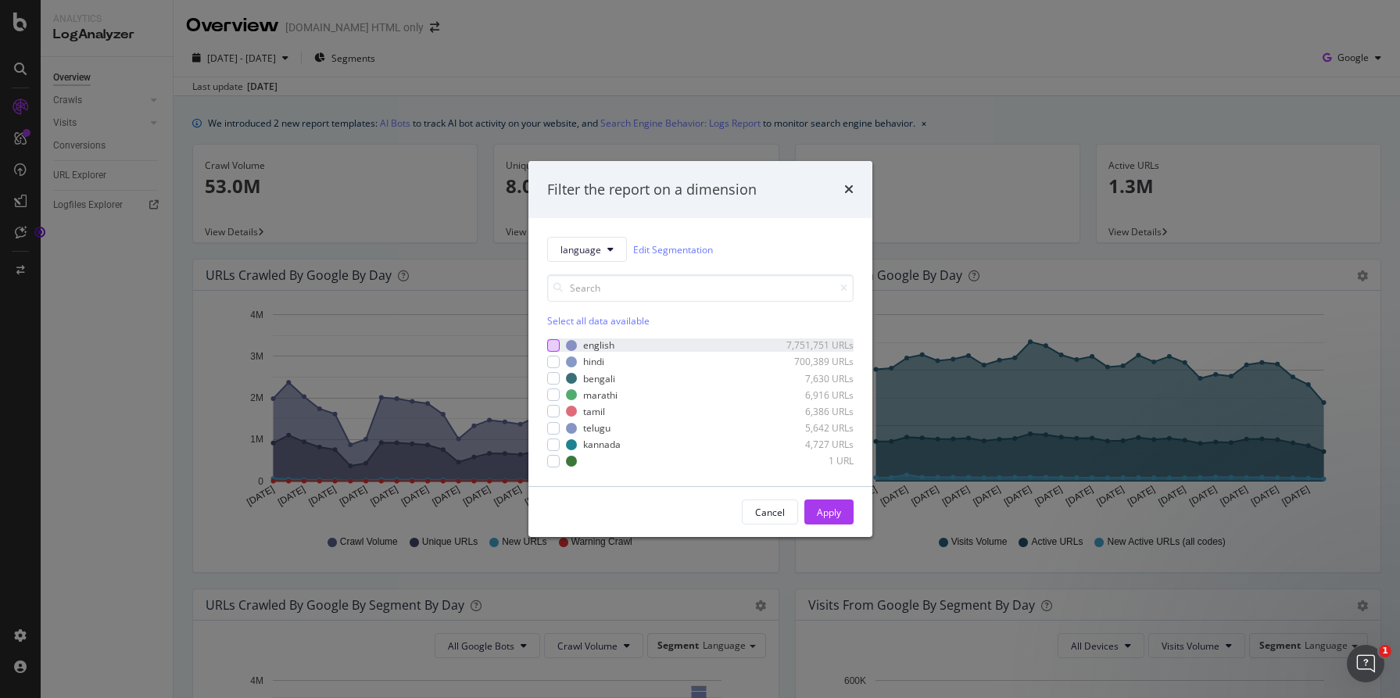
click at [554, 343] on div "modal" at bounding box center [553, 345] width 13 height 13
click at [611, 252] on icon "modal" at bounding box center [610, 249] width 6 height 9
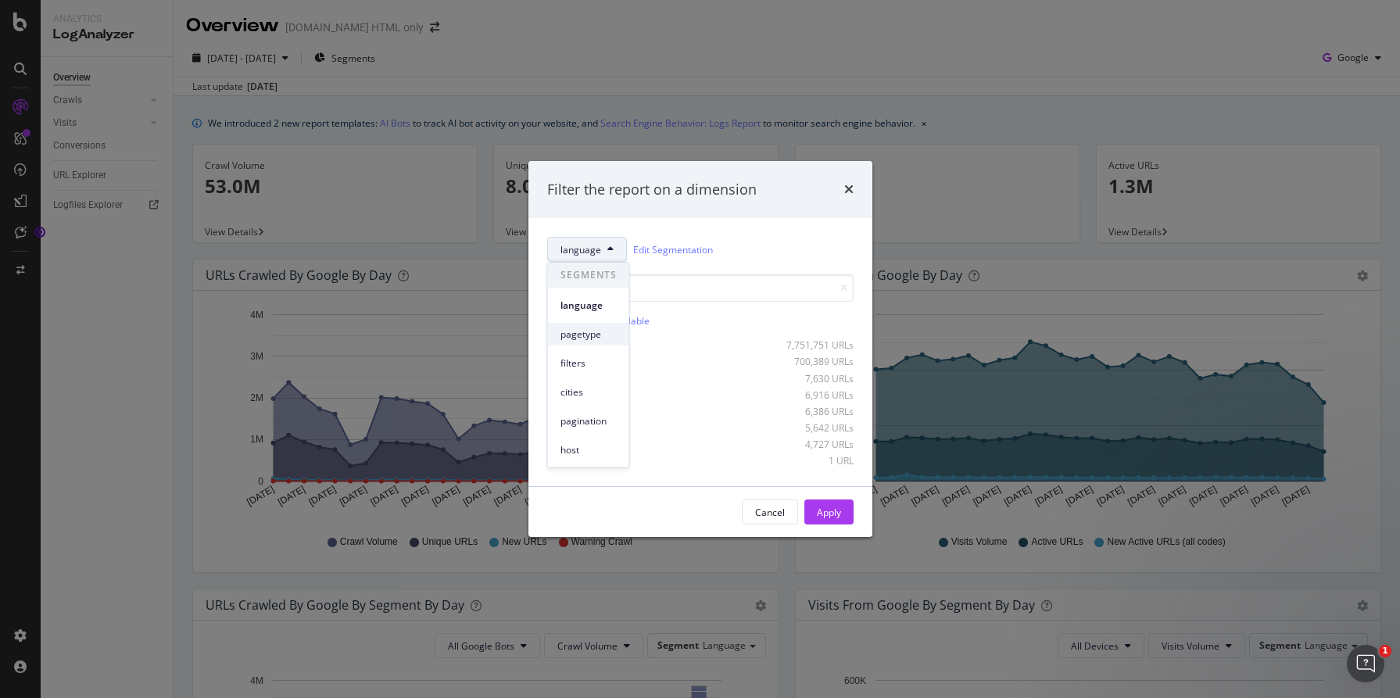
click at [593, 338] on span "pagetype" at bounding box center [589, 335] width 56 height 14
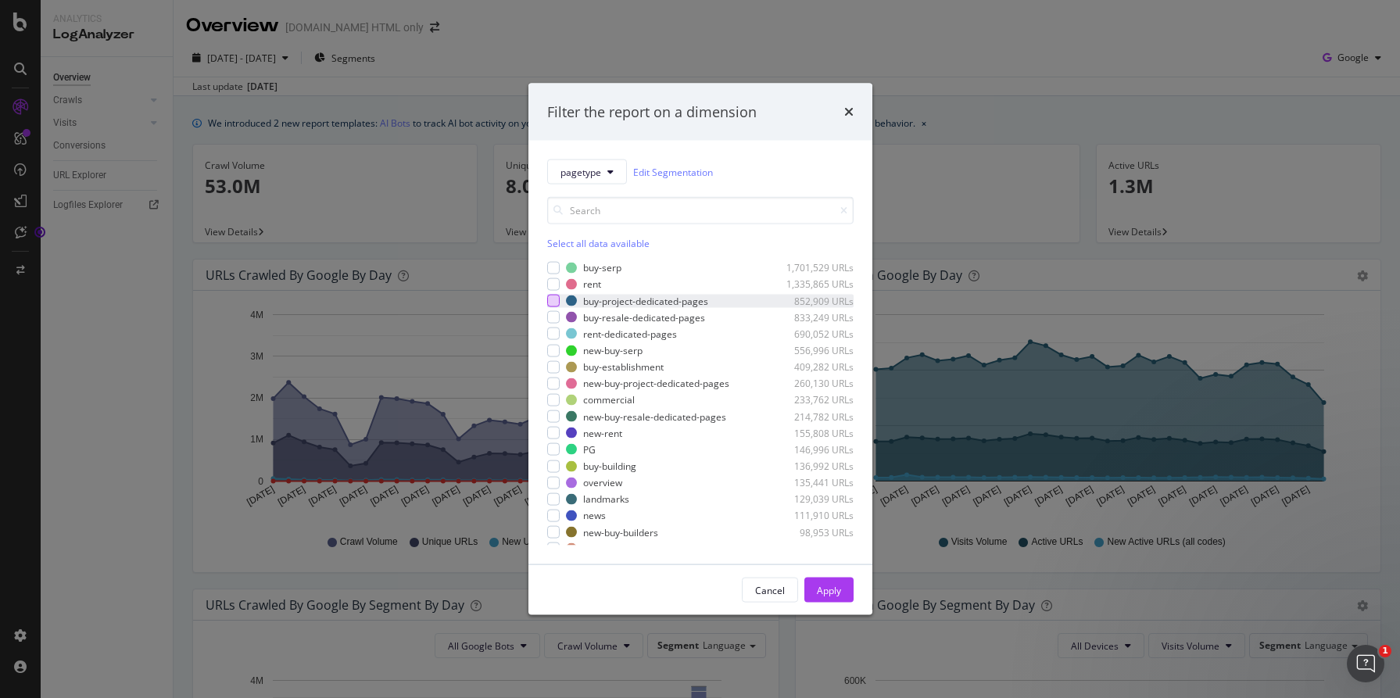
click at [554, 301] on div "modal" at bounding box center [553, 301] width 13 height 13
click at [557, 378] on div "modal" at bounding box center [553, 383] width 13 height 13
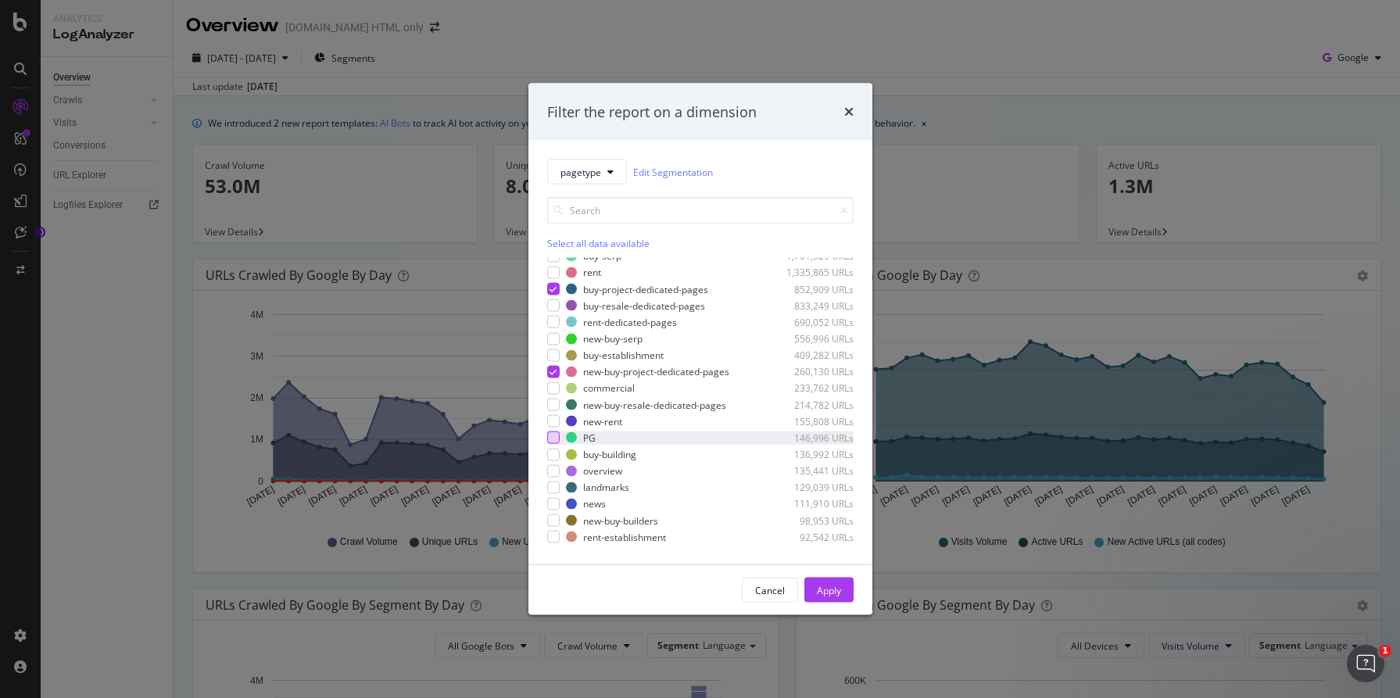
scroll to position [23, 0]
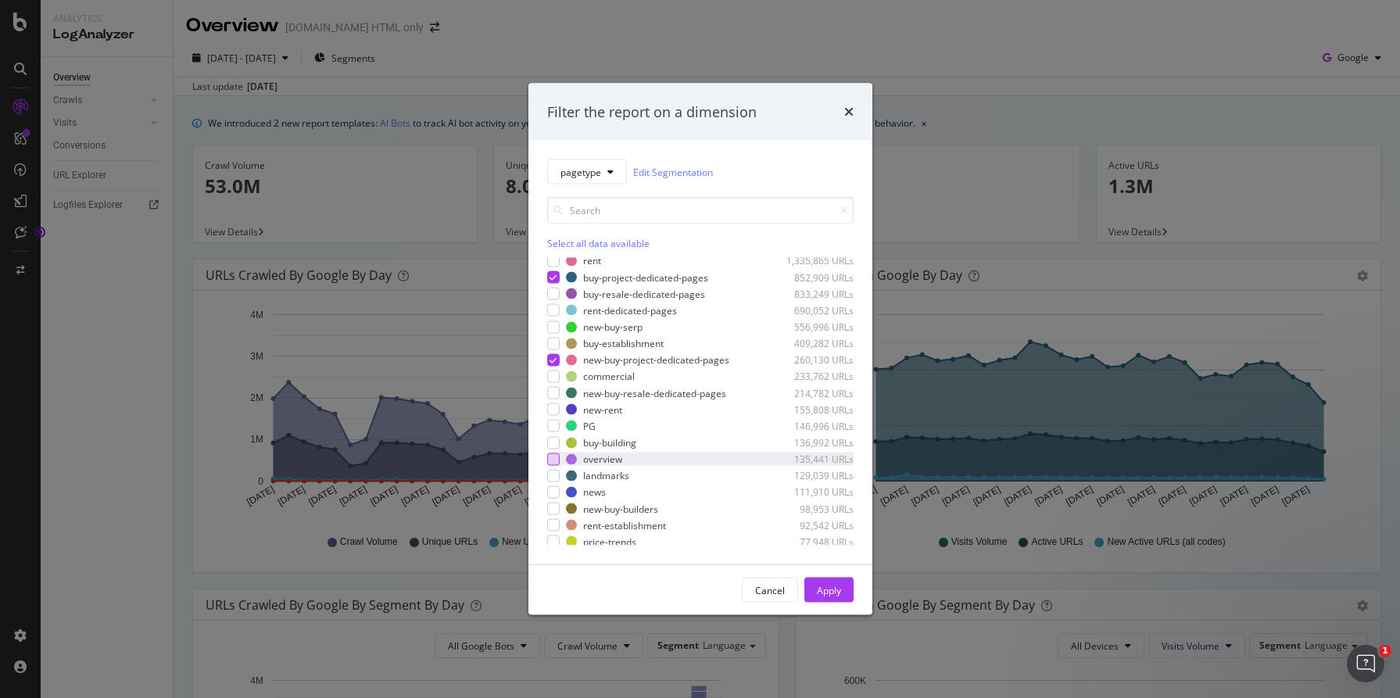
click at [550, 457] on div "modal" at bounding box center [553, 459] width 13 height 13
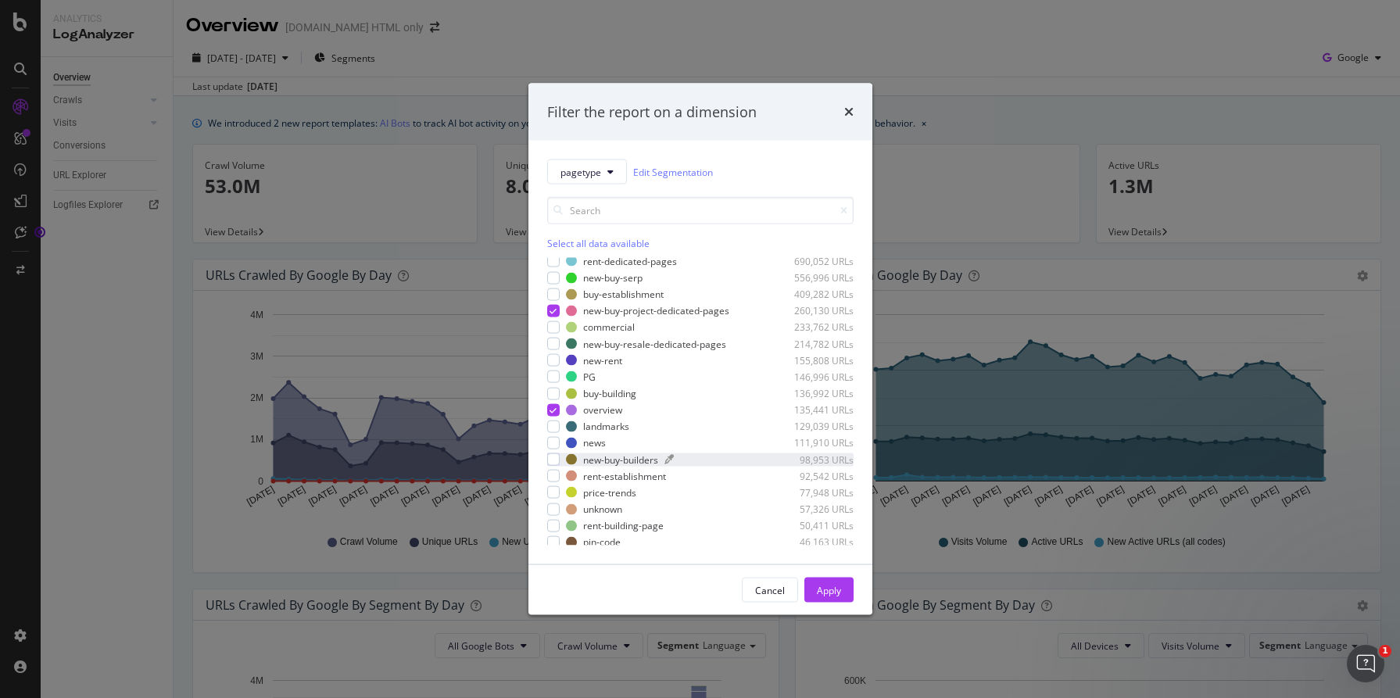
scroll to position [79, 0]
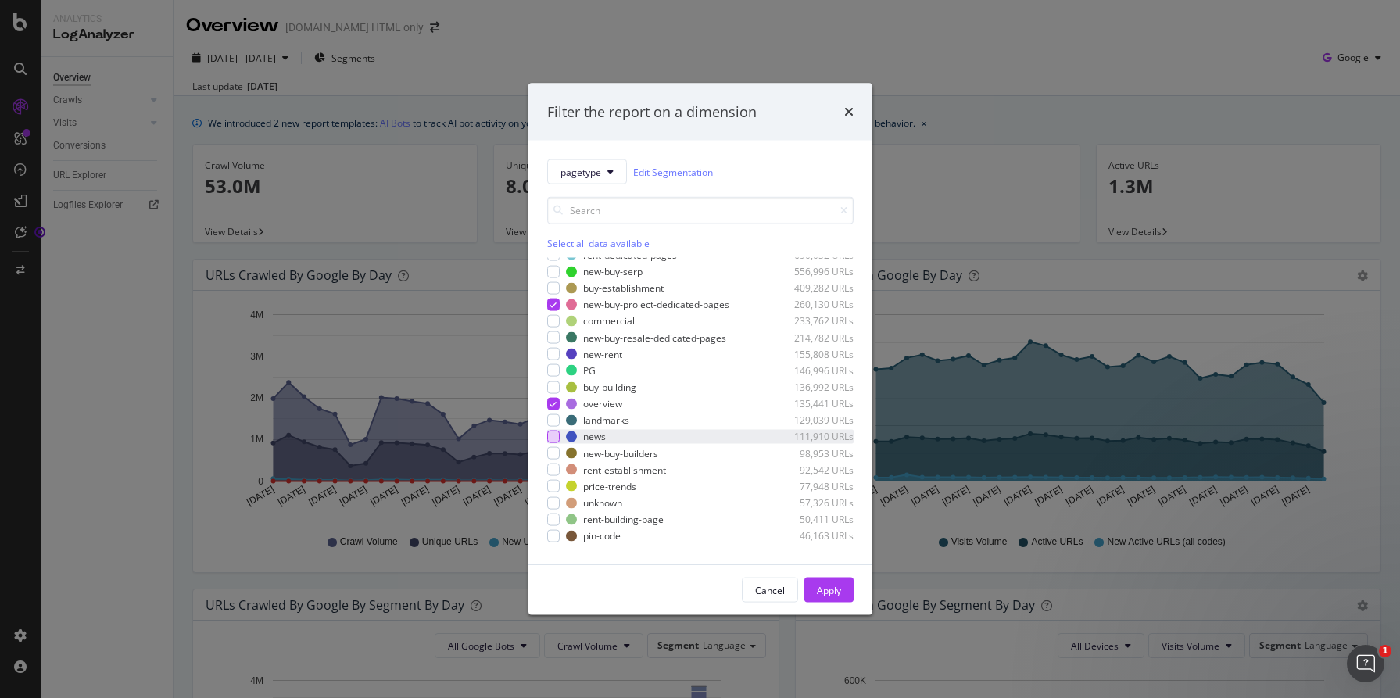
click at [554, 438] on div "modal" at bounding box center [553, 437] width 13 height 13
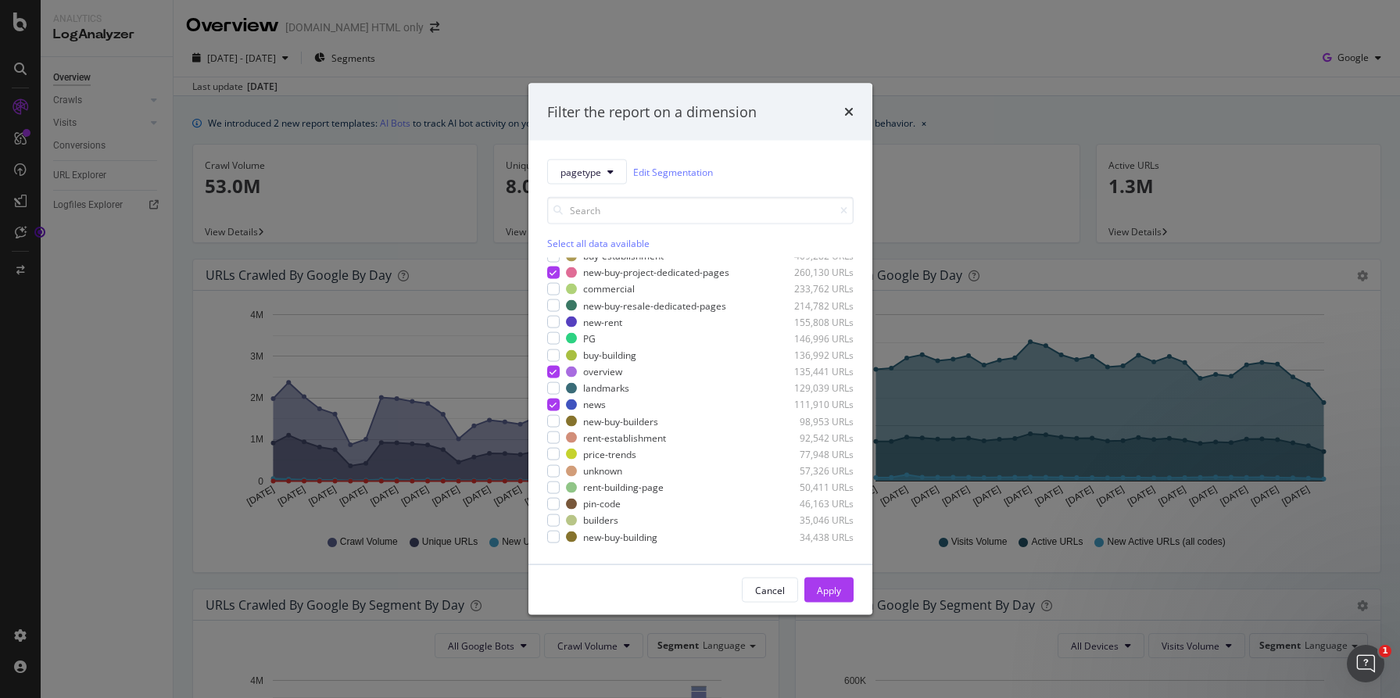
scroll to position [124, 0]
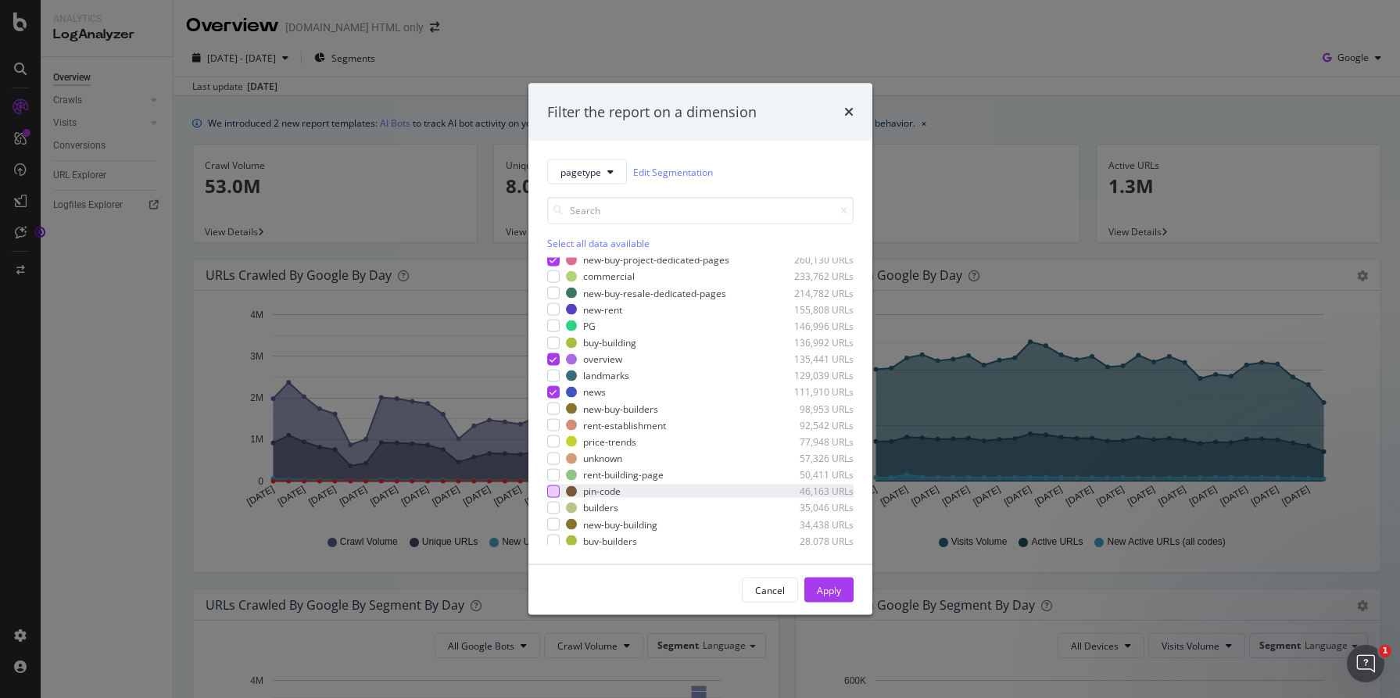
click at [550, 491] on div "modal" at bounding box center [553, 491] width 13 height 13
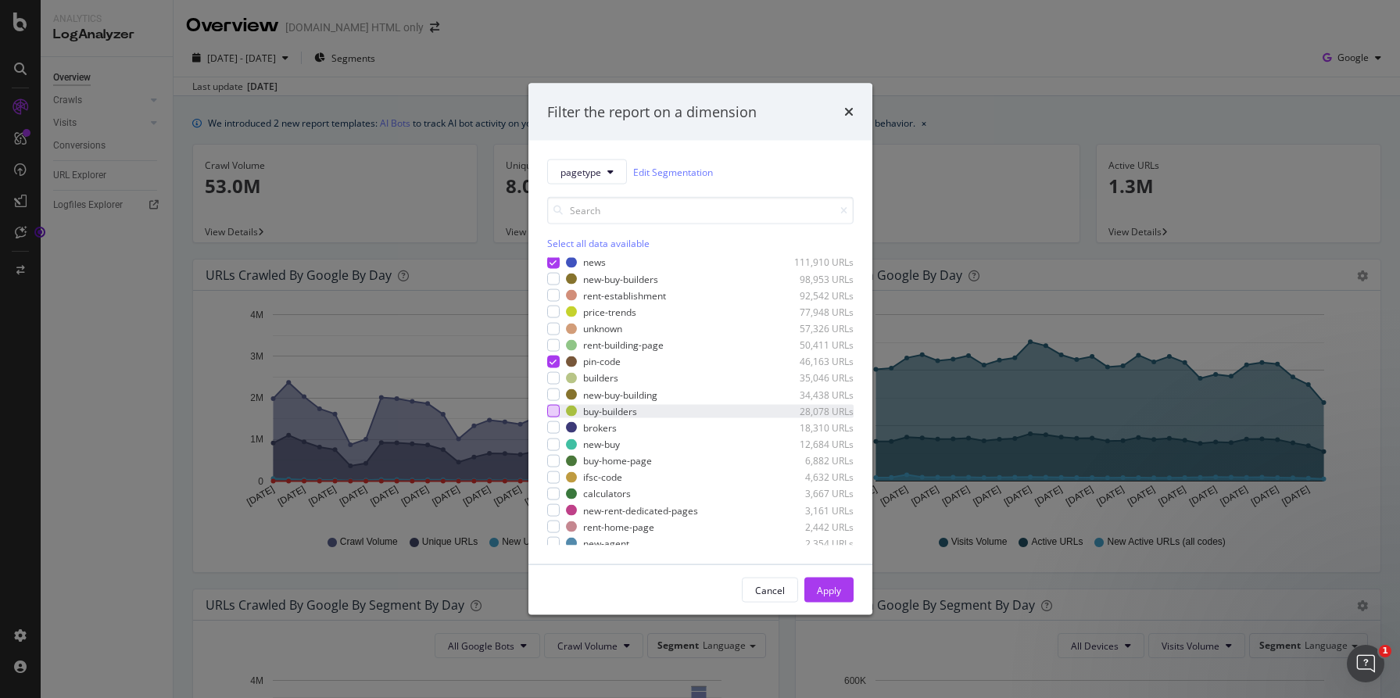
scroll to position [256, 0]
click at [559, 493] on div "modal" at bounding box center [553, 492] width 13 height 13
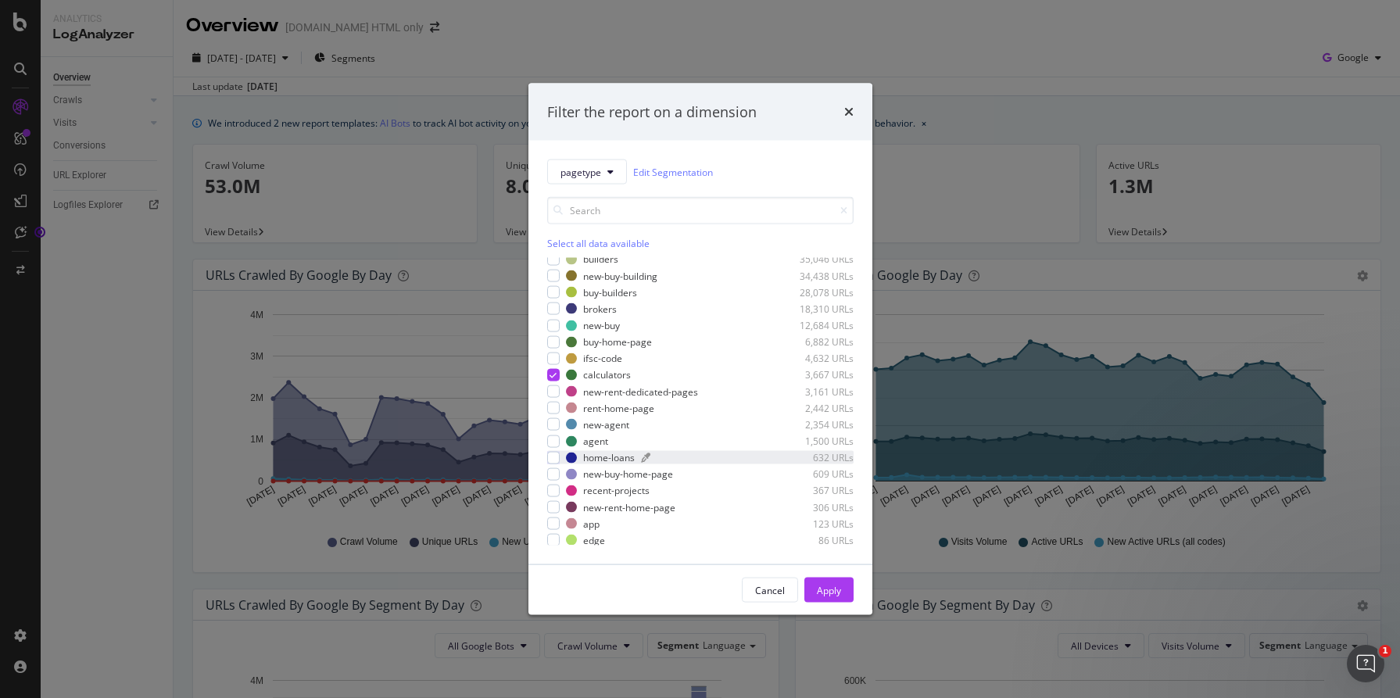
scroll to position [389, 0]
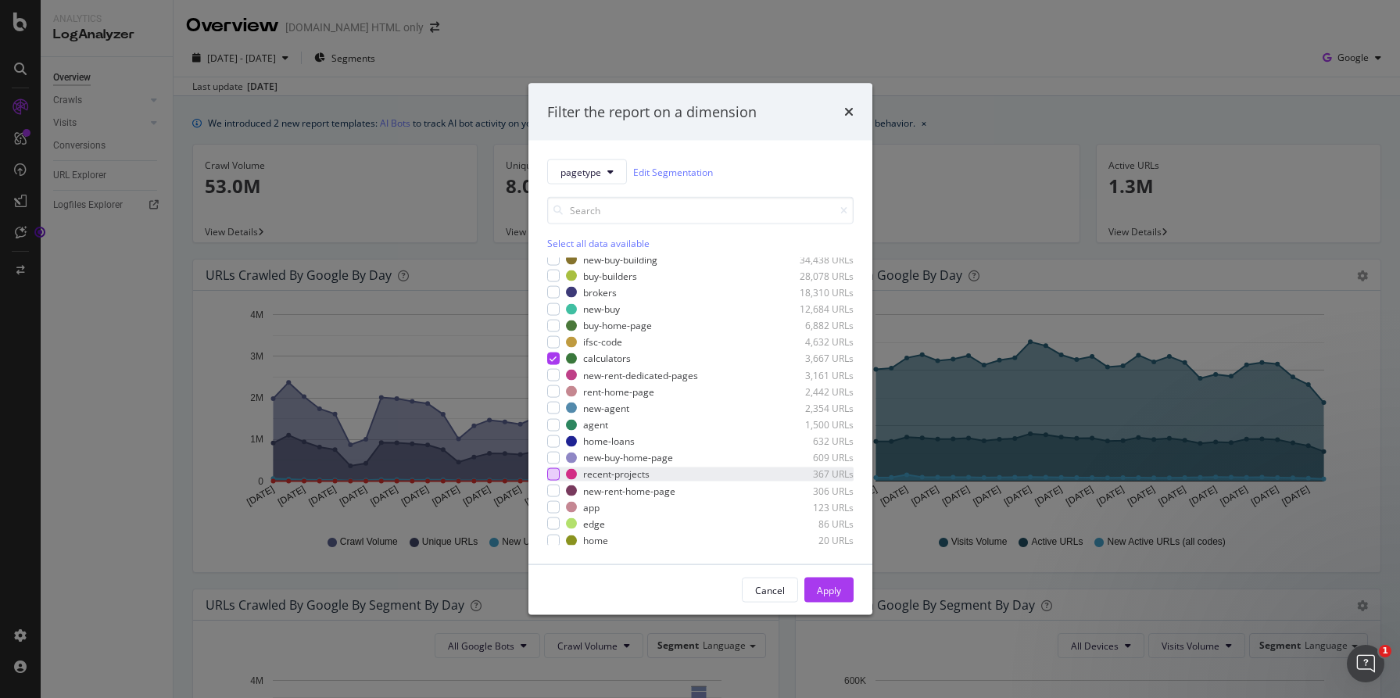
click at [550, 476] on div "modal" at bounding box center [553, 474] width 13 height 13
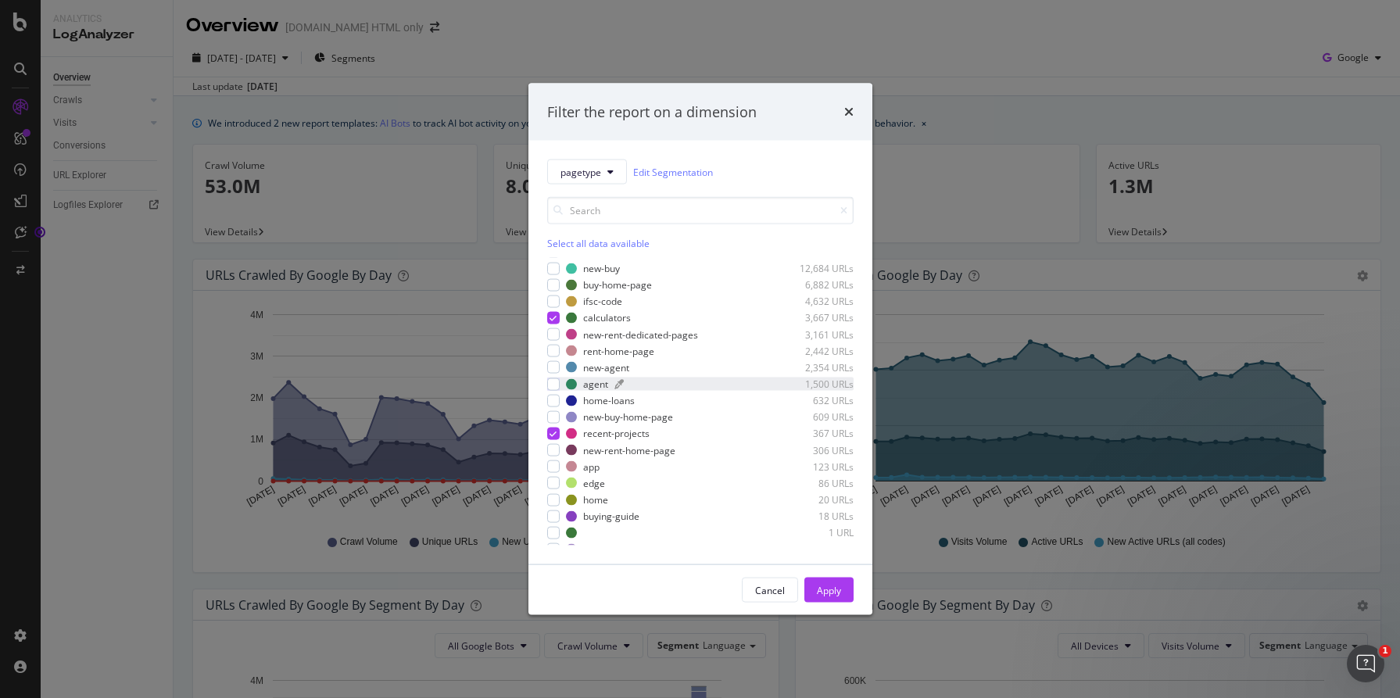
scroll to position [439, 0]
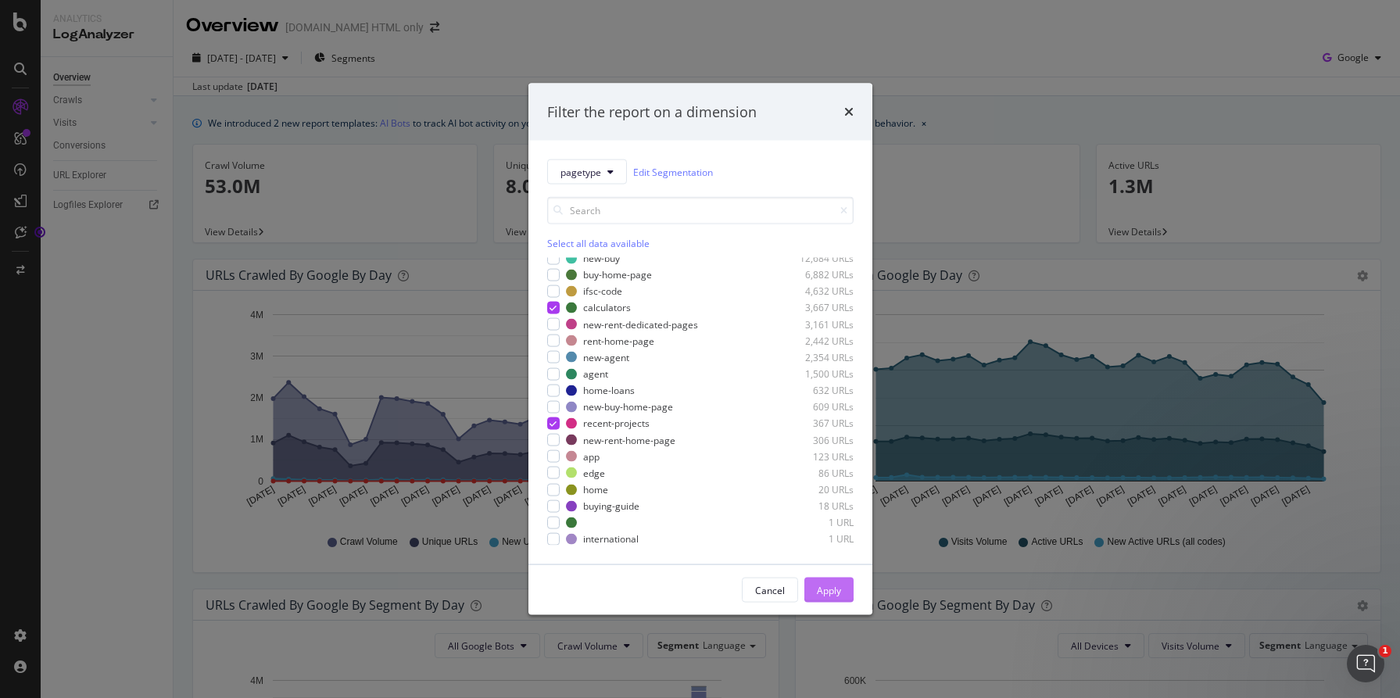
click at [833, 589] on div "Apply" at bounding box center [829, 589] width 24 height 13
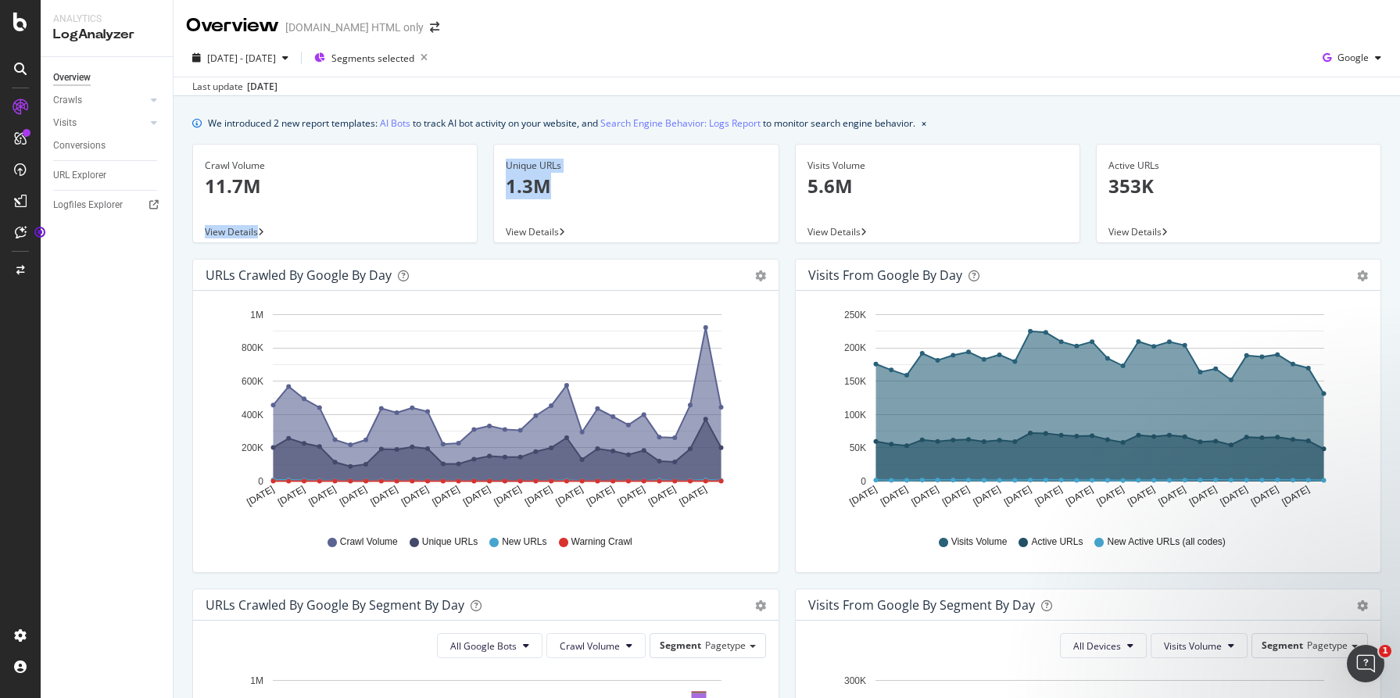
drag, startPoint x: 642, startPoint y: 199, endPoint x: 429, endPoint y: 192, distance: 212.8
click at [429, 192] on div "Crawl Volume 11.7M View Details Unique URLs 1.3M View Details Visits Volume 5.6…" at bounding box center [787, 201] width 1205 height 115
click at [553, 229] on span "View Details" at bounding box center [532, 231] width 53 height 13
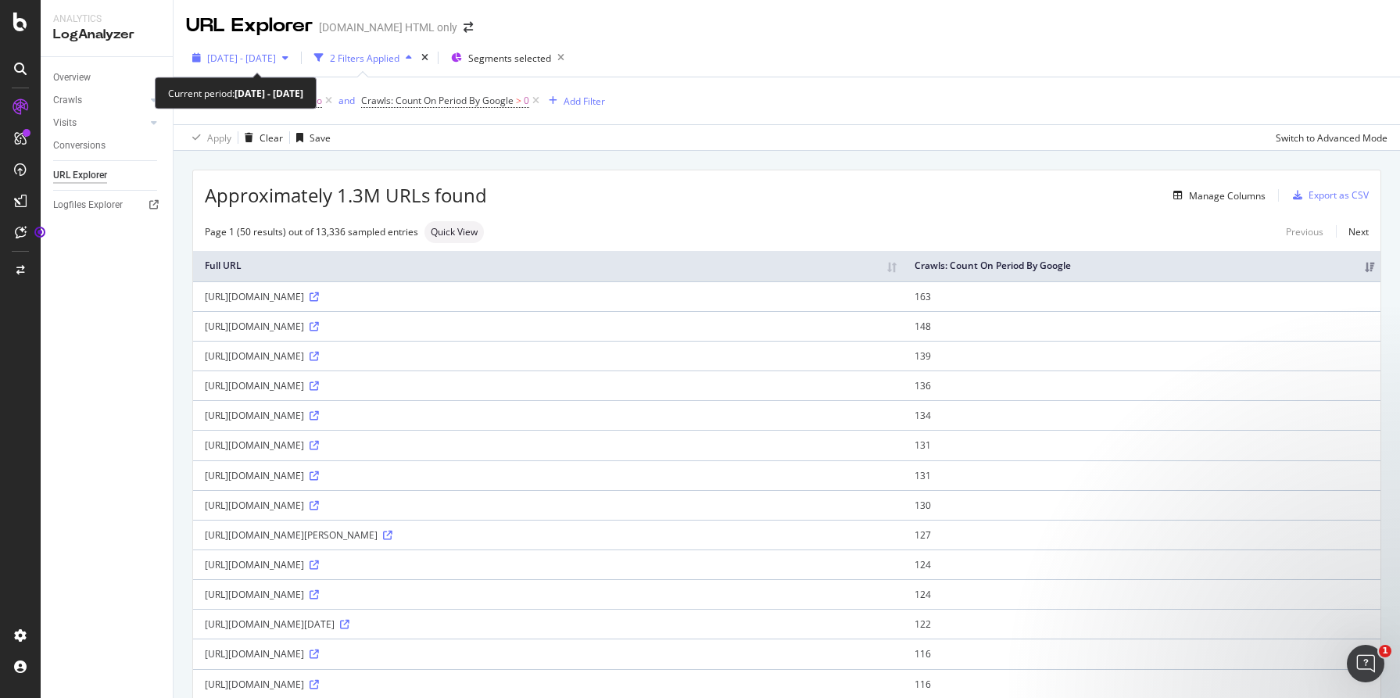
click at [295, 68] on div "[DATE] - [DATE]" at bounding box center [240, 57] width 109 height 23
click at [937, 185] on div "Approximately 1.3M URLs found Manage Columns Export as CSV" at bounding box center [787, 189] width 1188 height 38
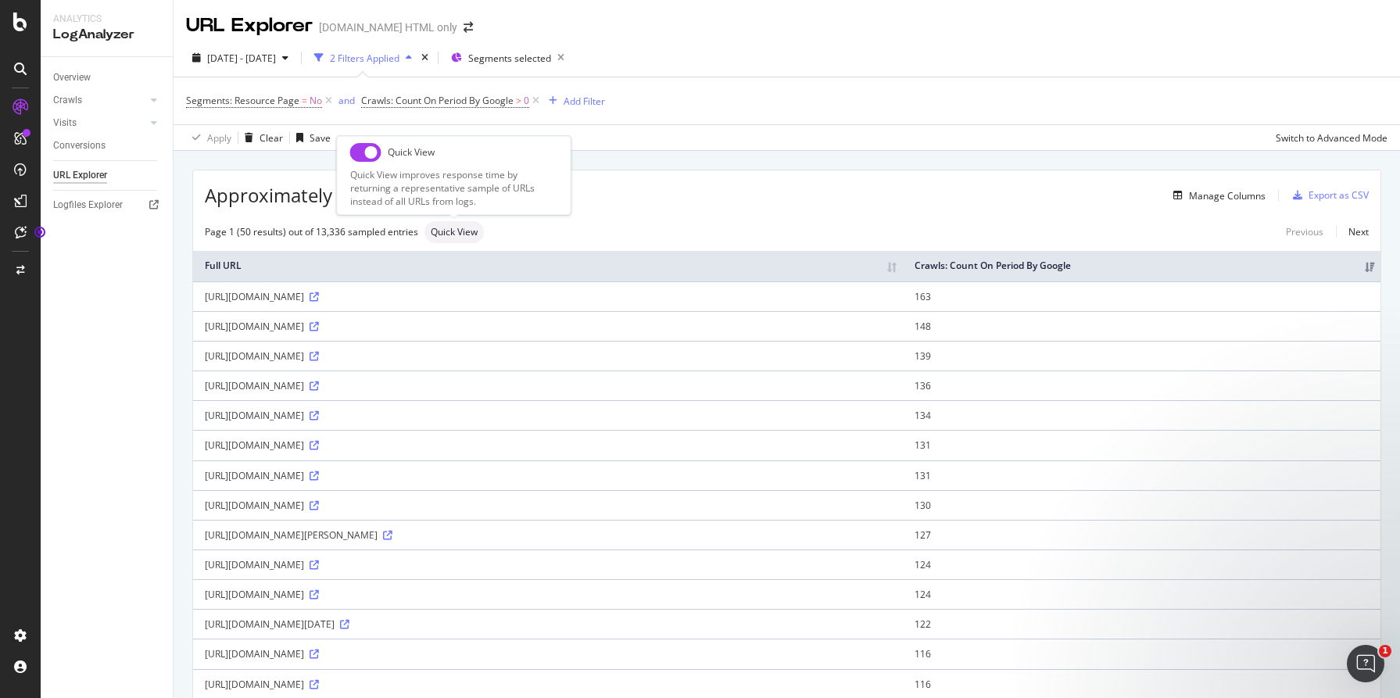
click at [371, 159] on input "checkbox" at bounding box center [365, 152] width 31 height 19
checkbox input "true"
